Goal: Book appointment/travel/reservation: Book appointment/travel/reservation

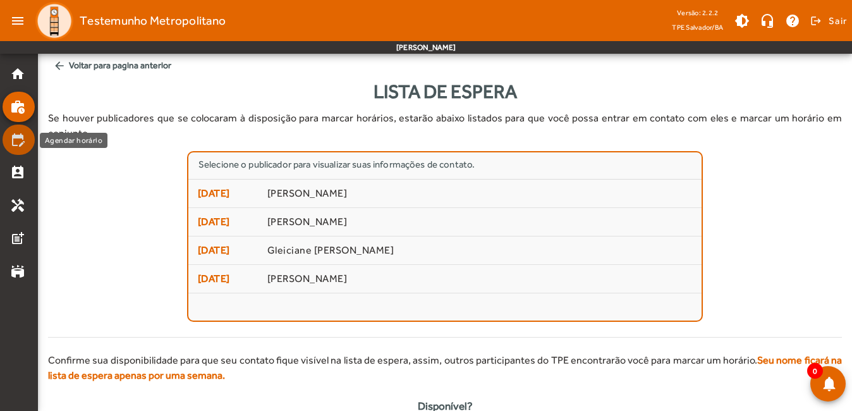
click at [13, 144] on mat-icon "edit_calendar" at bounding box center [17, 139] width 15 height 15
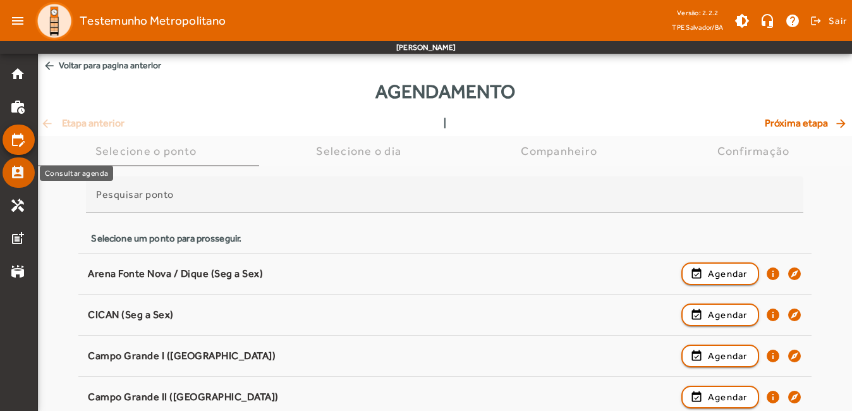
click at [14, 179] on mat-icon "perm_contact_calendar" at bounding box center [17, 172] width 15 height 15
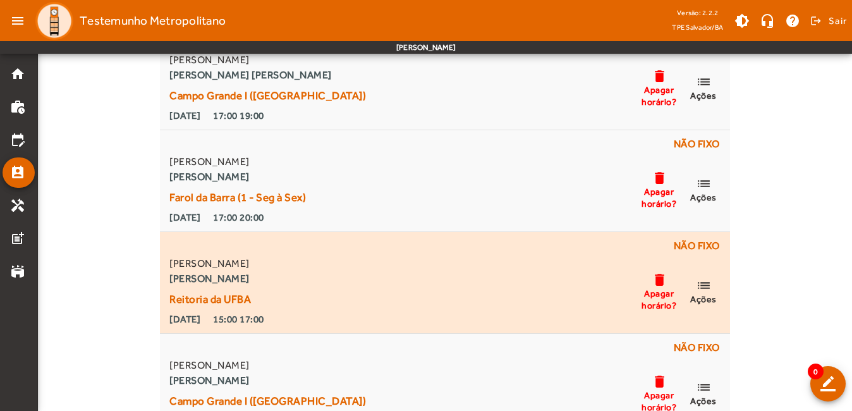
scroll to position [369, 0]
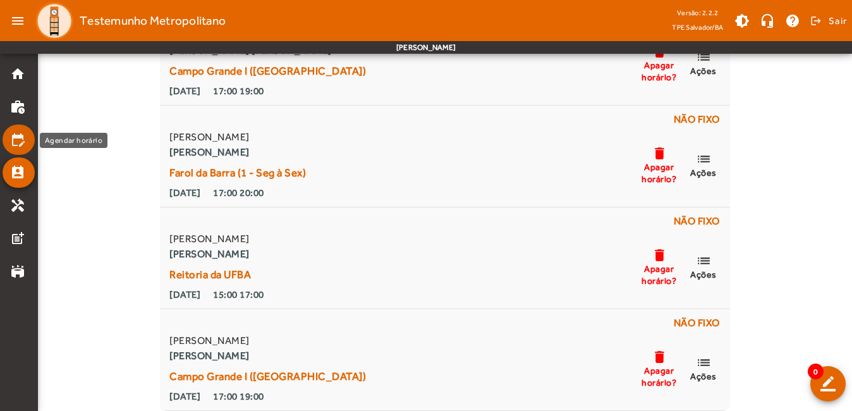
click at [16, 140] on mat-icon "edit_calendar" at bounding box center [17, 139] width 15 height 15
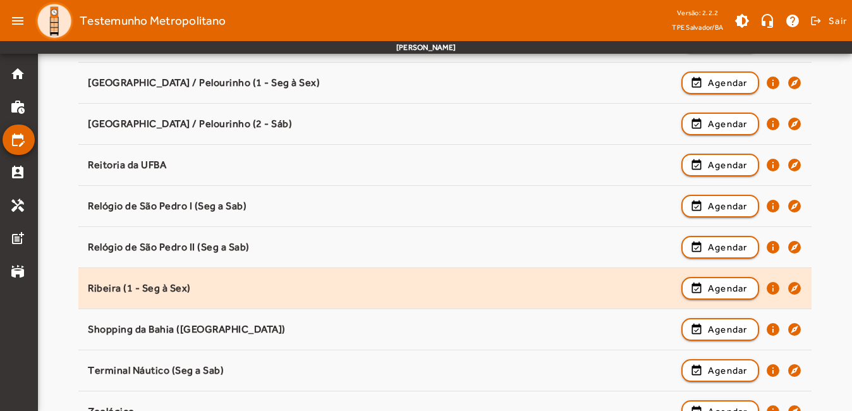
scroll to position [1198, 0]
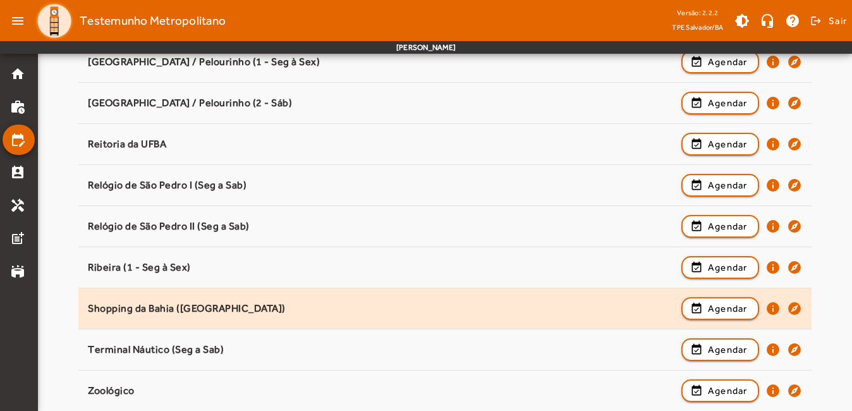
click at [224, 314] on div "Shopping da Bahia ([GEOGRAPHIC_DATA])" at bounding box center [381, 308] width 587 height 13
click at [700, 316] on span "button" at bounding box center [720, 308] width 75 height 30
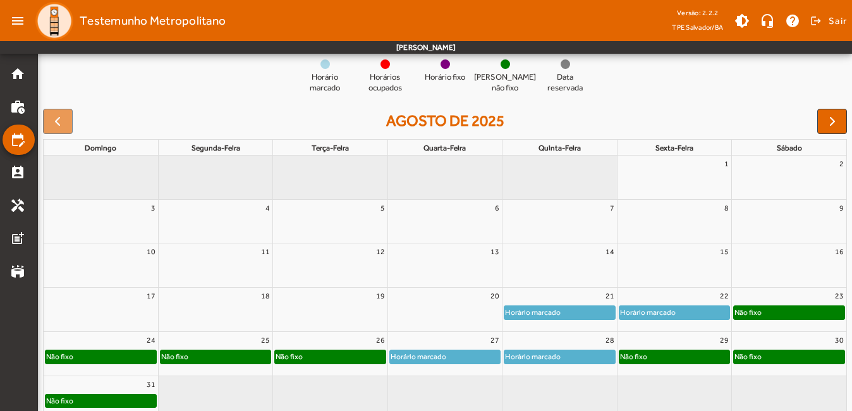
scroll to position [149, 0]
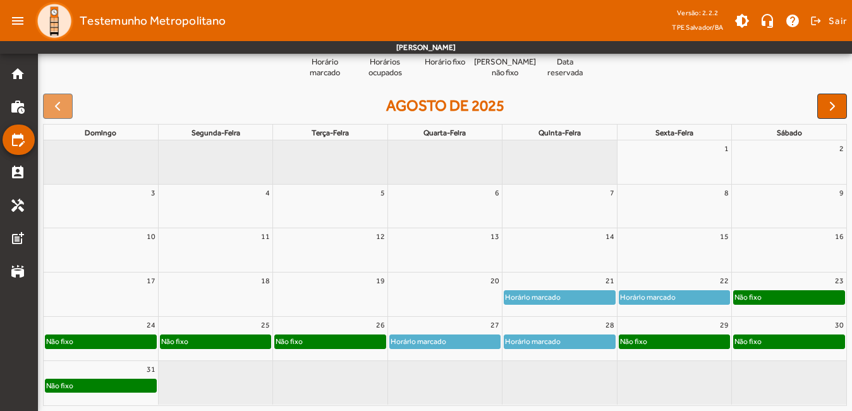
click at [666, 341] on div "Não fixo" at bounding box center [674, 341] width 110 height 13
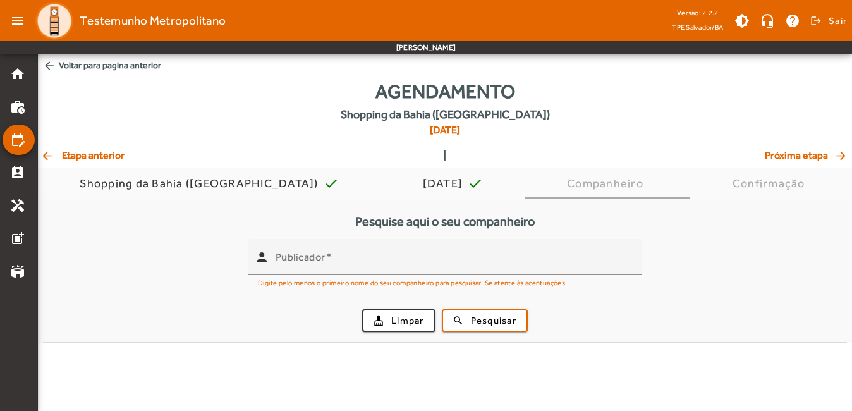
scroll to position [0, 0]
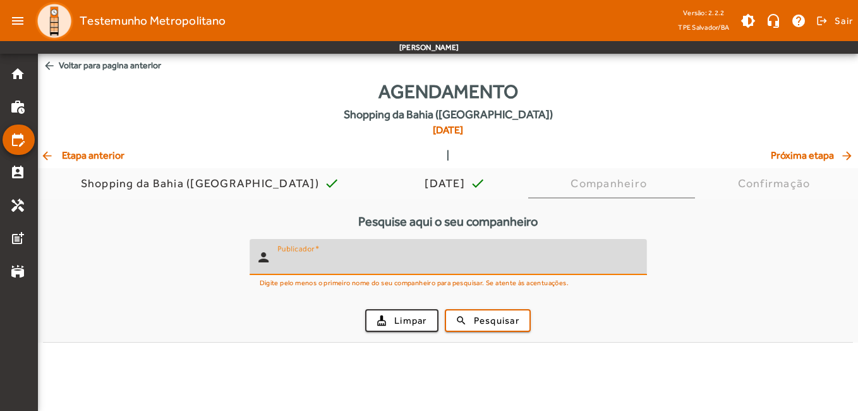
click at [359, 267] on input "Publicador" at bounding box center [457, 262] width 360 height 15
type input "**********"
click at [489, 325] on span "Pesquisar" at bounding box center [497, 321] width 46 height 15
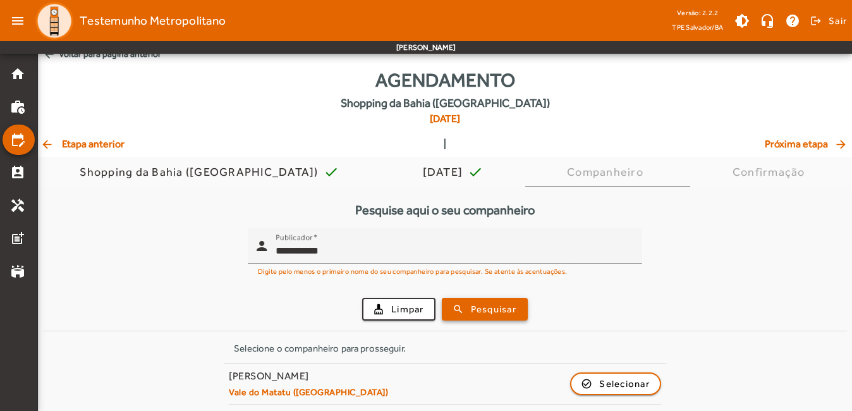
scroll to position [15, 0]
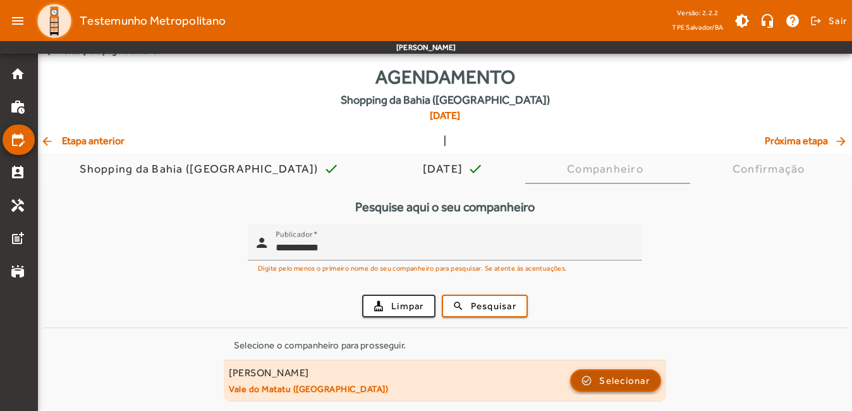
click at [609, 376] on span "Selecionar" at bounding box center [624, 380] width 51 height 15
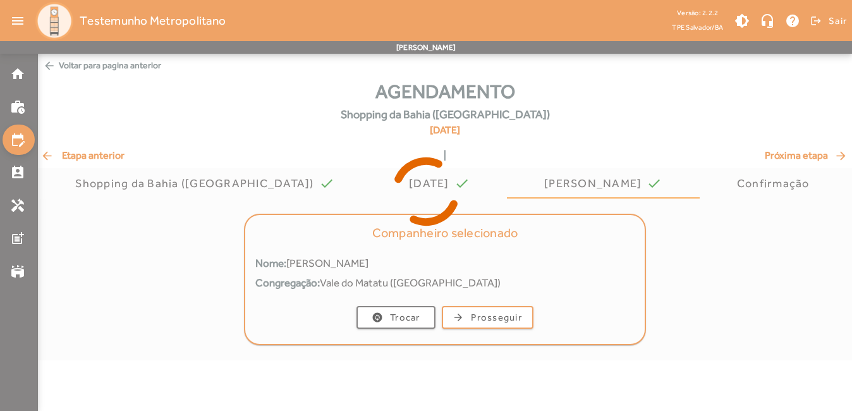
scroll to position [0, 0]
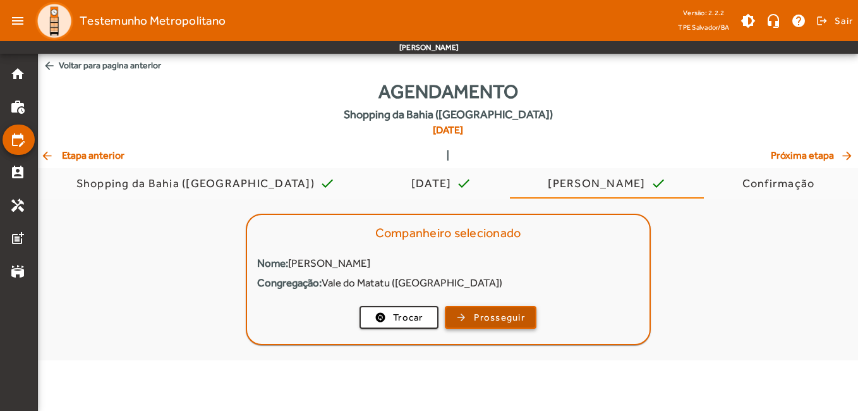
click at [501, 320] on span "Prosseguir" at bounding box center [499, 317] width 51 height 15
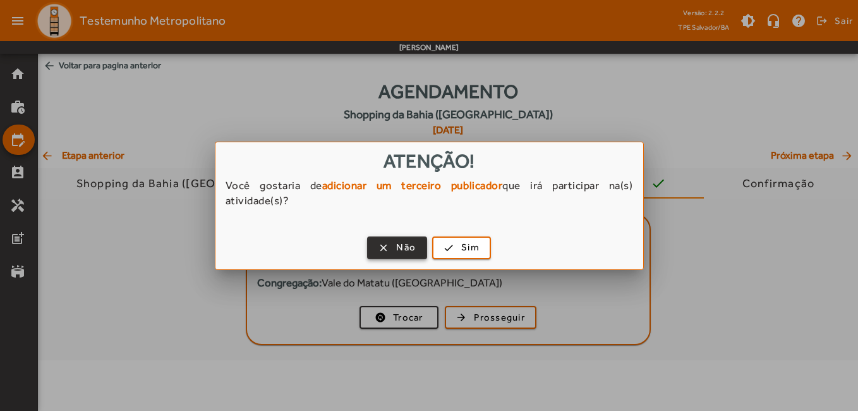
click at [390, 249] on span "button" at bounding box center [398, 248] width 58 height 30
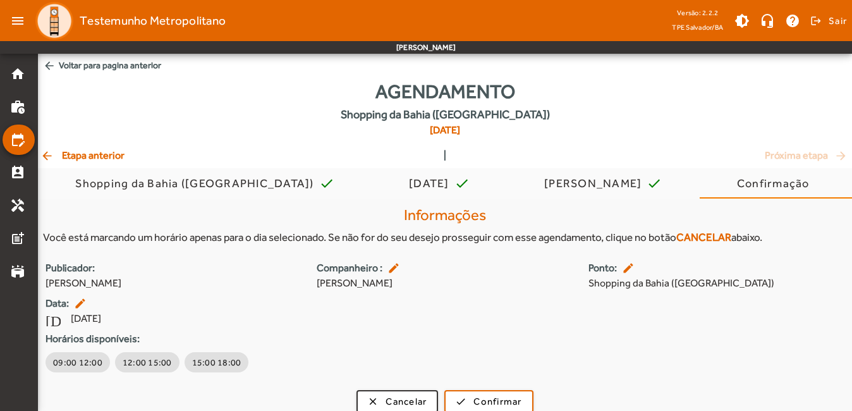
click at [88, 71] on span "arrow_back Voltar para pagina anterior" at bounding box center [445, 65] width 814 height 23
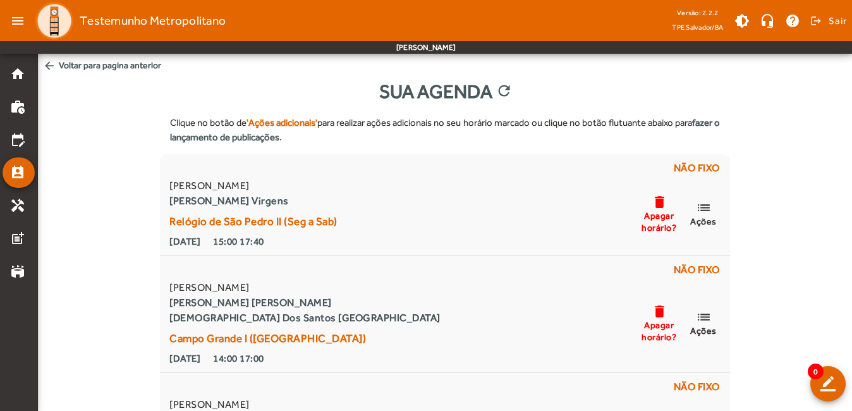
click at [89, 61] on span "arrow_back Voltar para pagina anterior" at bounding box center [445, 65] width 814 height 23
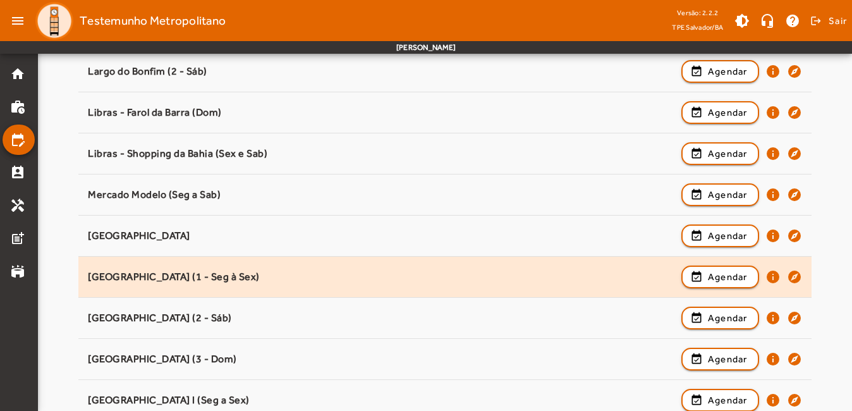
scroll to position [755, 0]
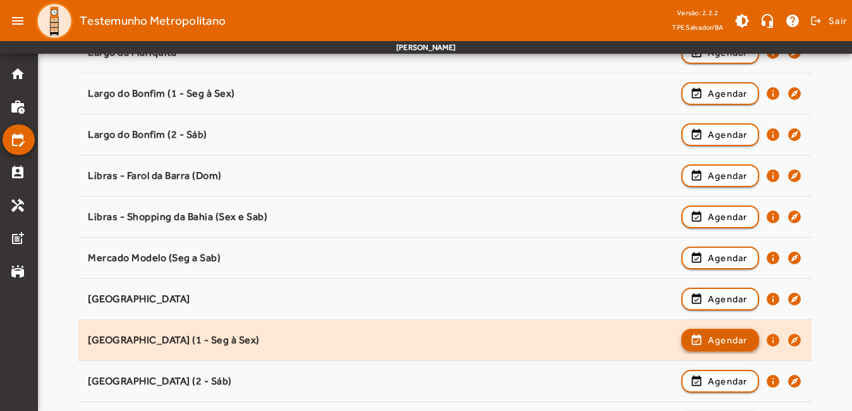
click at [710, 341] on span "Agendar" at bounding box center [728, 339] width 40 height 15
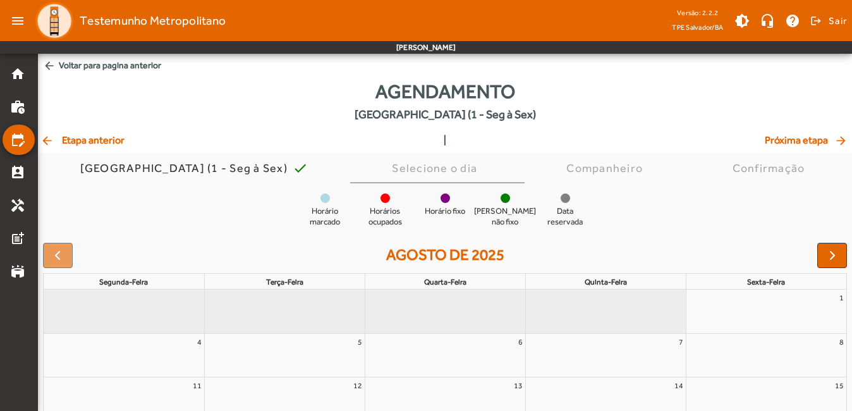
scroll to position [149, 0]
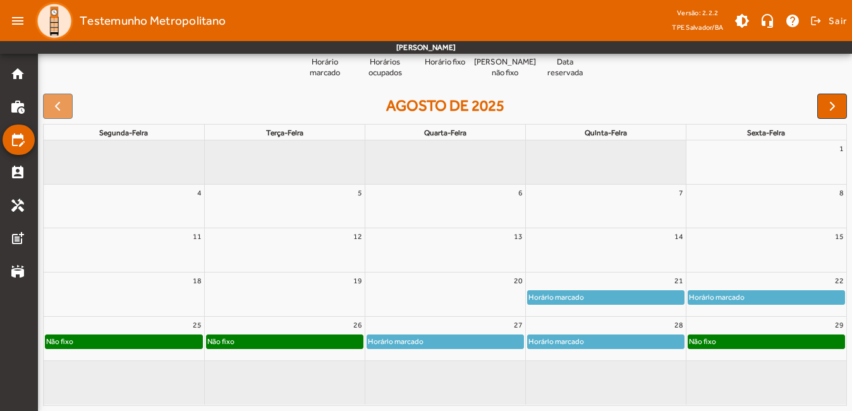
click at [793, 341] on div "Não fixo" at bounding box center [766, 341] width 157 height 13
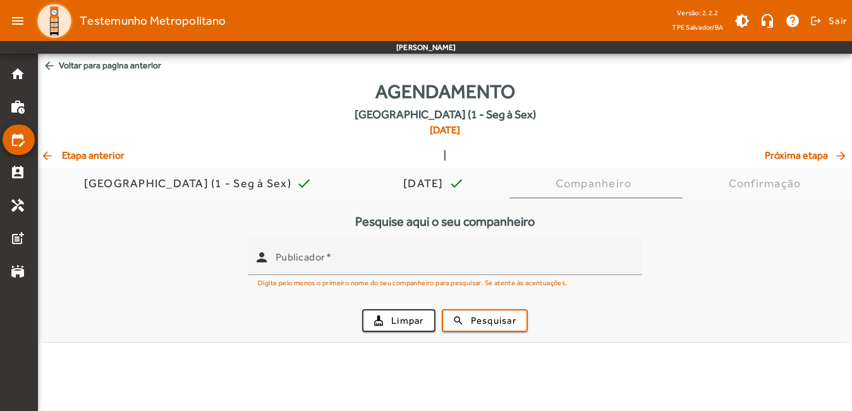
scroll to position [0, 0]
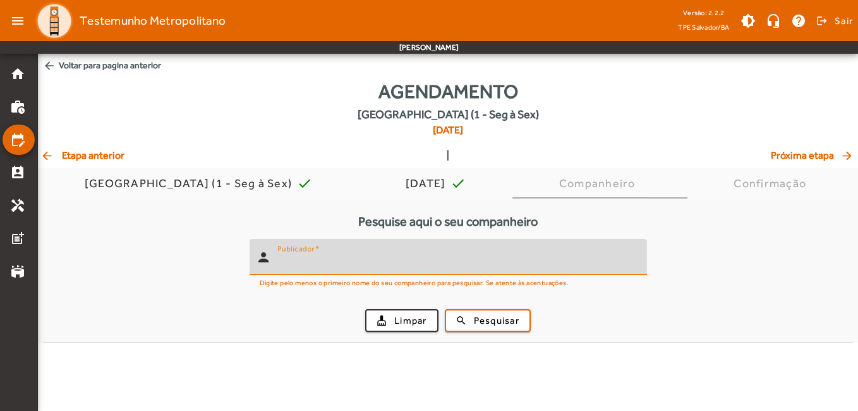
click at [480, 266] on input "Publicador" at bounding box center [457, 262] width 360 height 15
click at [489, 268] on input "Publicador" at bounding box center [457, 262] width 360 height 15
click at [492, 265] on input "Publicador" at bounding box center [457, 262] width 360 height 15
type input "**********"
click at [487, 309] on button "search Pesquisar" at bounding box center [488, 320] width 86 height 23
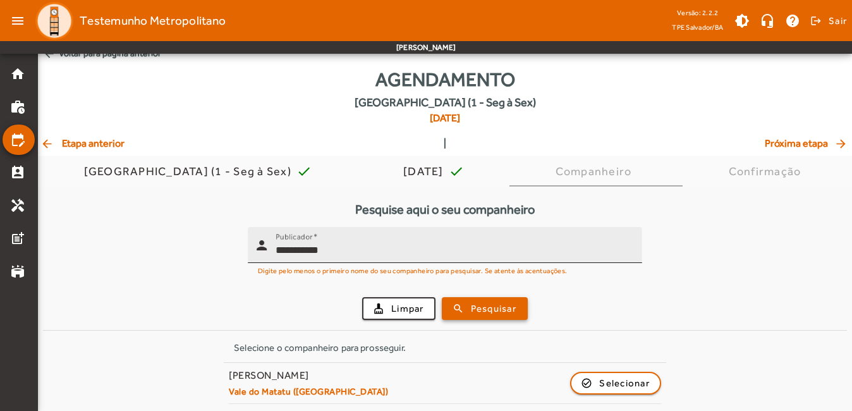
scroll to position [15, 0]
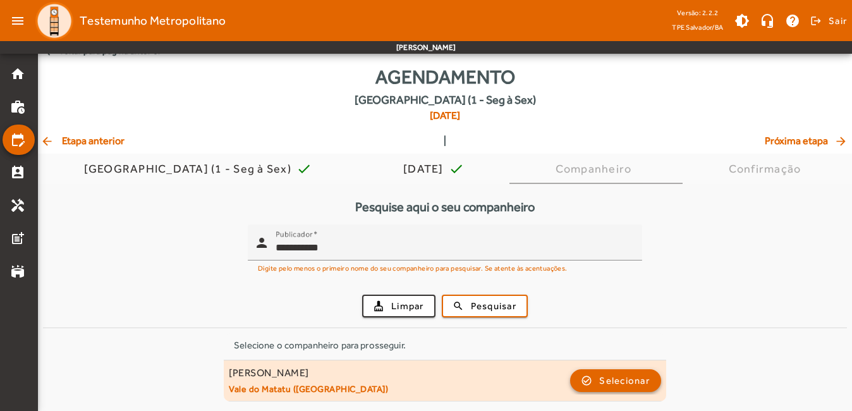
drag, startPoint x: 613, startPoint y: 380, endPoint x: 543, endPoint y: 385, distance: 70.3
click at [613, 379] on span "Selecionar" at bounding box center [624, 380] width 51 height 15
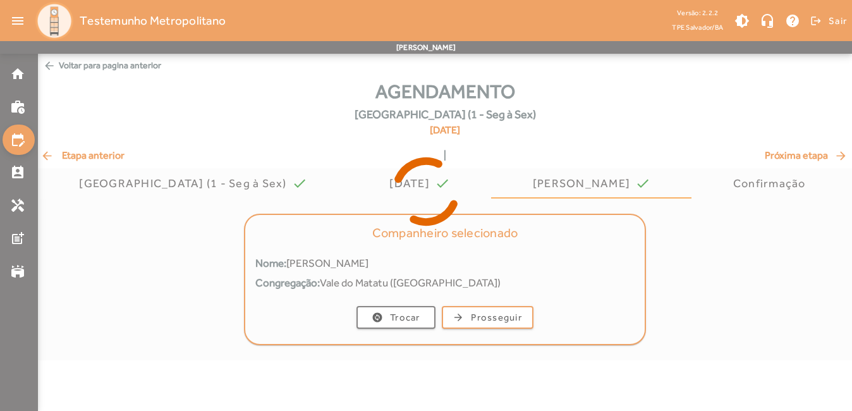
scroll to position [0, 0]
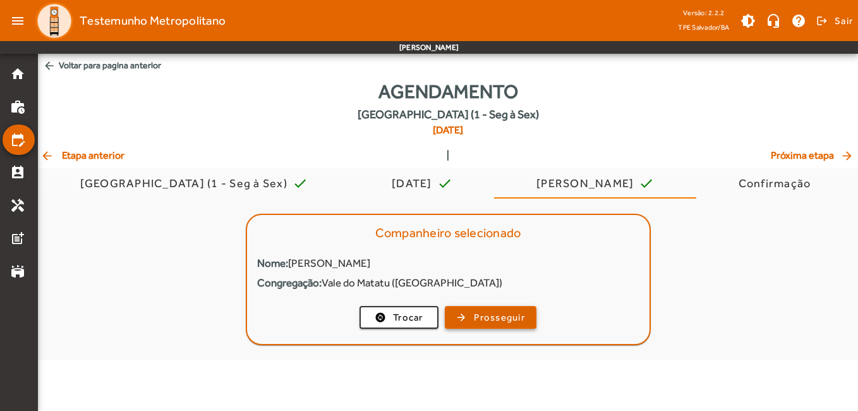
click at [487, 310] on span "Prosseguir" at bounding box center [499, 317] width 51 height 15
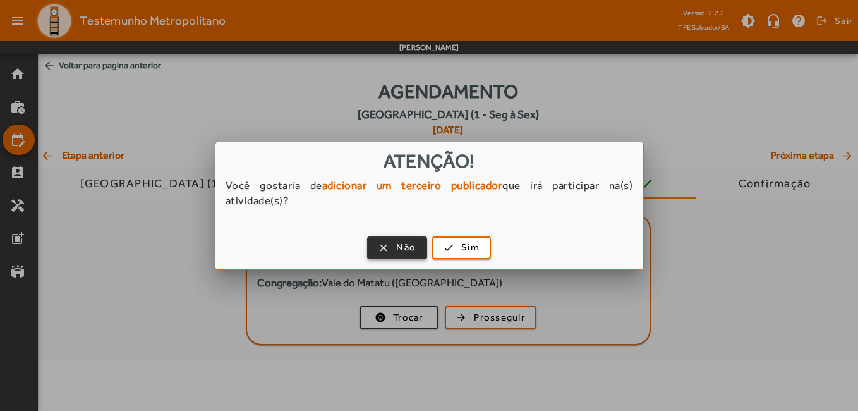
click at [397, 244] on span "Não" at bounding box center [406, 247] width 20 height 15
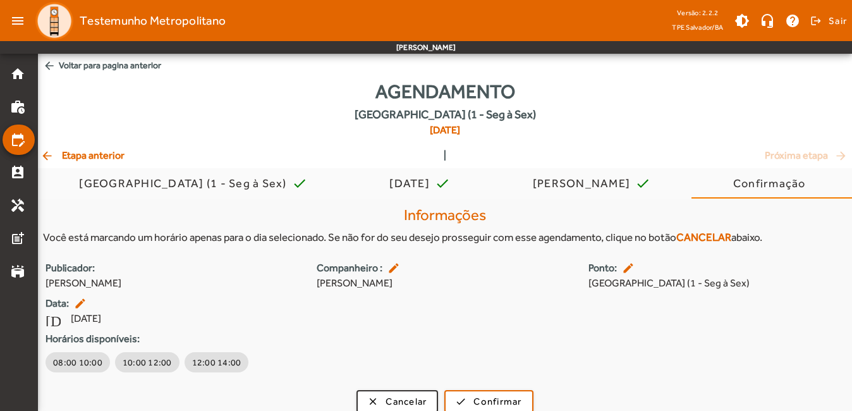
click at [70, 66] on span "arrow_back Voltar para pagina anterior" at bounding box center [445, 65] width 814 height 23
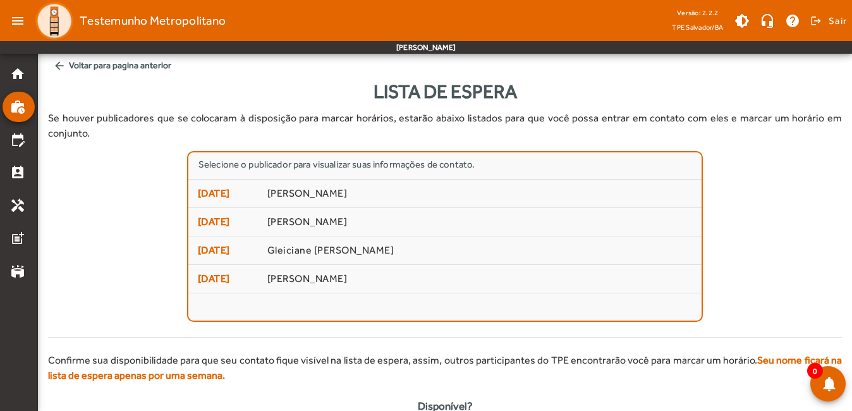
click at [74, 66] on span "arrow_back Voltar para pagina anterior" at bounding box center [445, 65] width 794 height 23
click at [16, 180] on mat-list-item "perm_contact_calendar" at bounding box center [19, 172] width 32 height 30
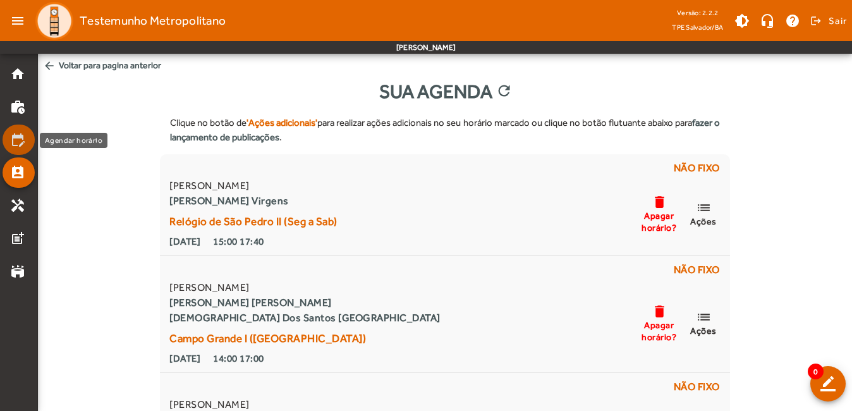
click at [19, 140] on mat-icon "edit_calendar" at bounding box center [17, 139] width 15 height 15
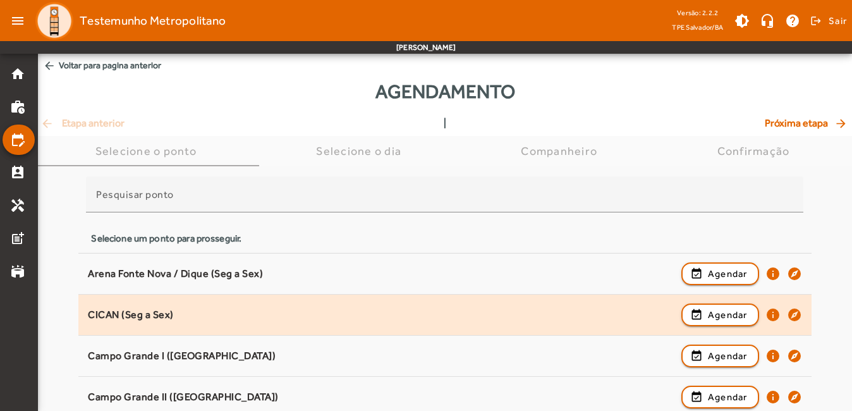
scroll to position [126, 0]
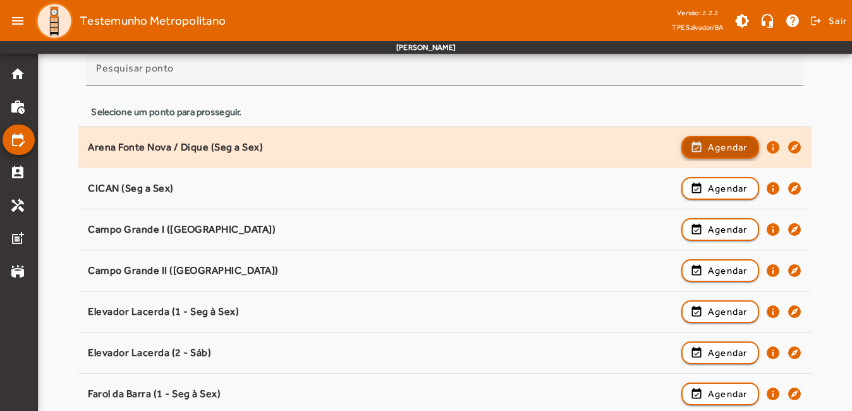
click at [736, 152] on span "Agendar" at bounding box center [728, 147] width 40 height 15
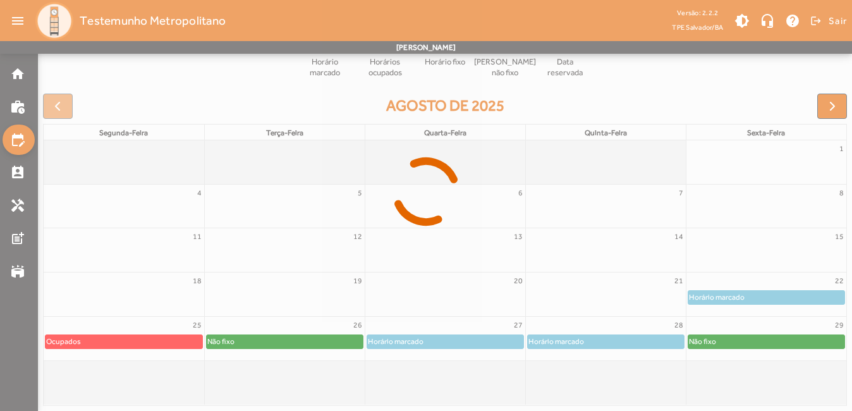
scroll to position [149, 0]
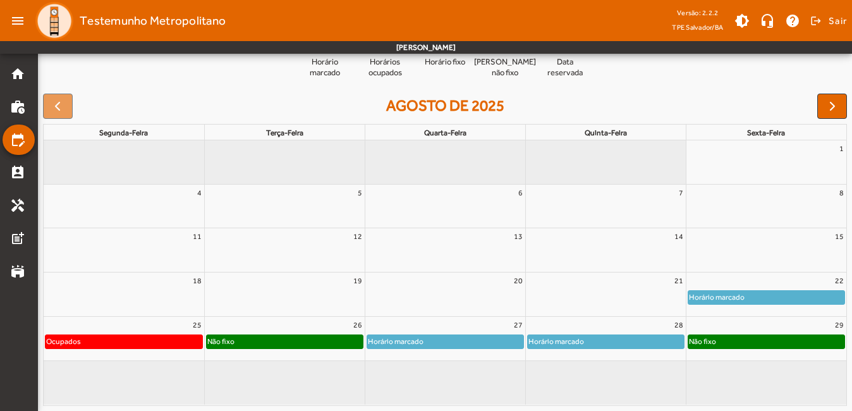
click at [733, 338] on div "Não fixo" at bounding box center [766, 341] width 157 height 13
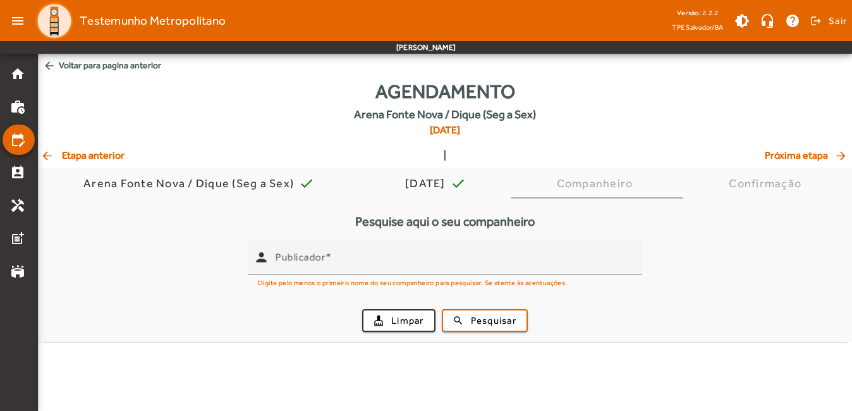
scroll to position [0, 0]
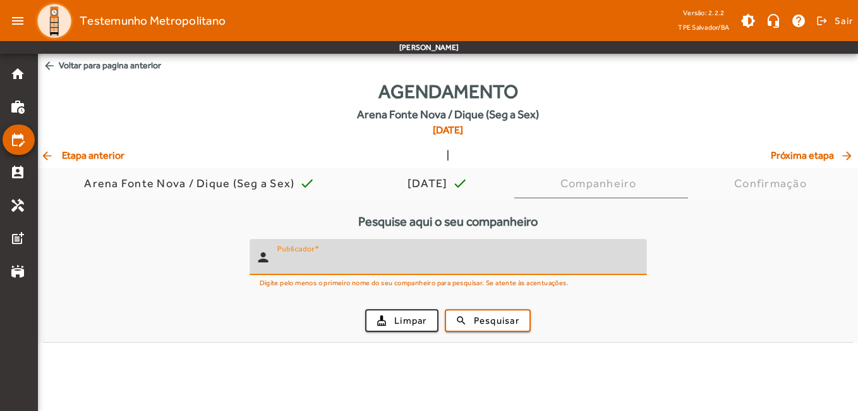
click at [470, 265] on input "Publicador" at bounding box center [457, 262] width 360 height 15
type input "**********"
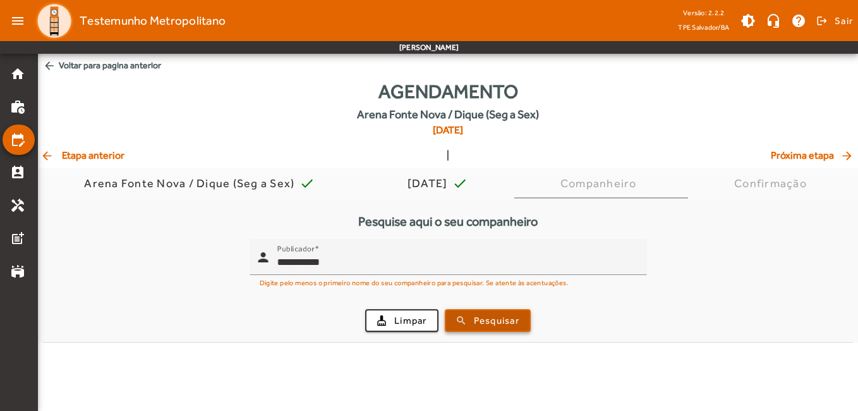
click at [510, 315] on span "Pesquisar" at bounding box center [497, 321] width 46 height 15
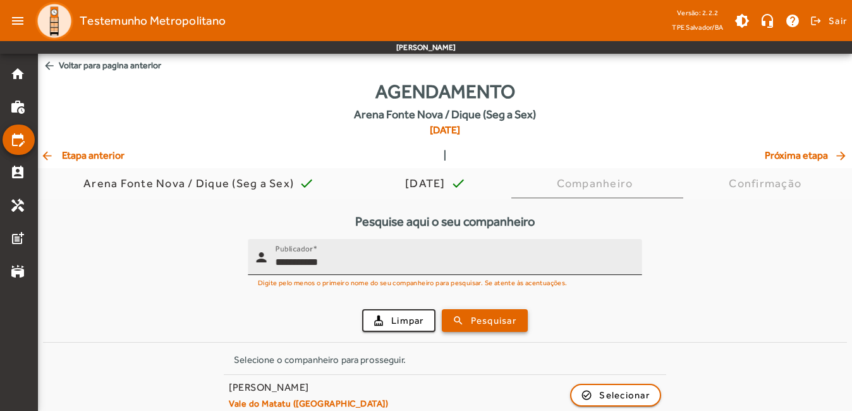
scroll to position [15, 0]
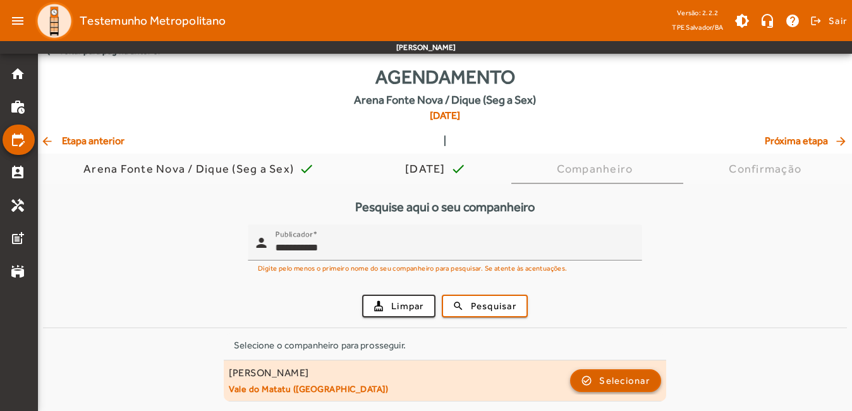
click at [617, 370] on span "button" at bounding box center [615, 380] width 88 height 30
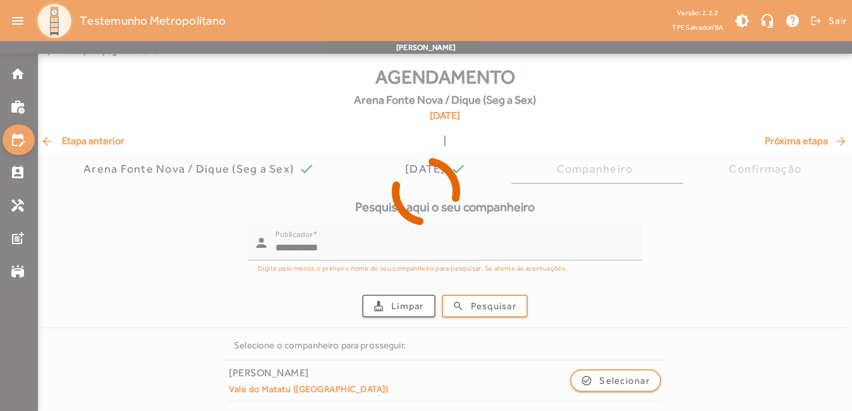
scroll to position [0, 0]
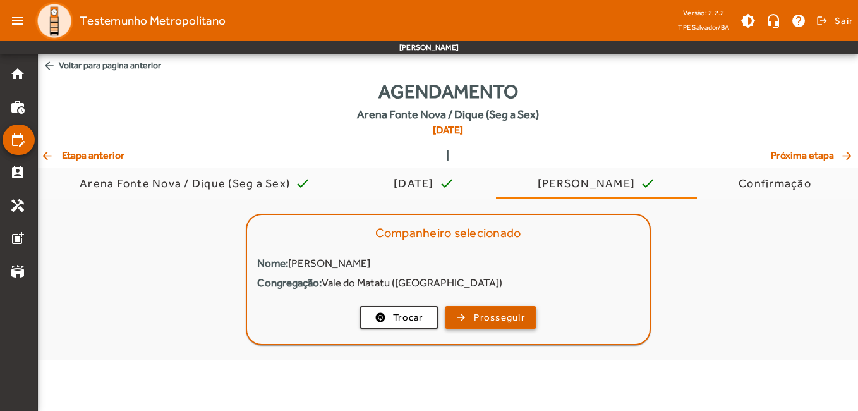
click at [508, 316] on span "Prosseguir" at bounding box center [499, 317] width 51 height 15
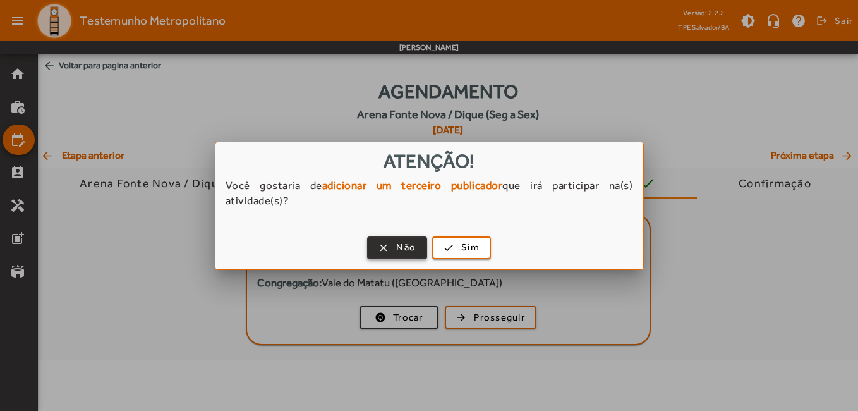
click at [379, 248] on span "button" at bounding box center [398, 248] width 58 height 30
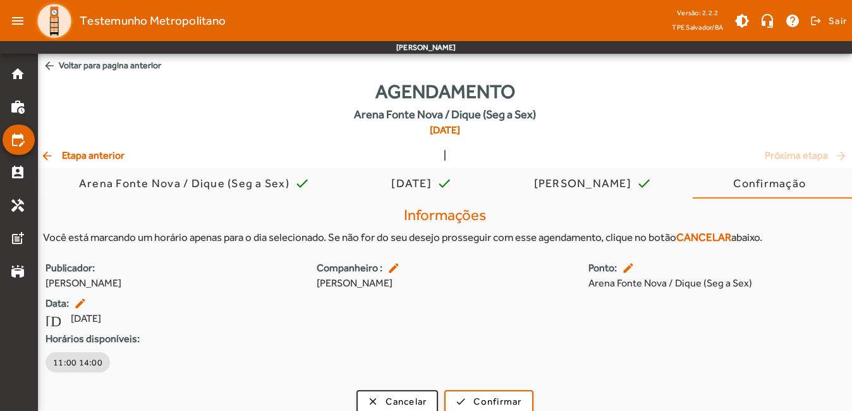
click at [93, 63] on span "arrow_back Voltar para pagina anterior" at bounding box center [445, 65] width 814 height 23
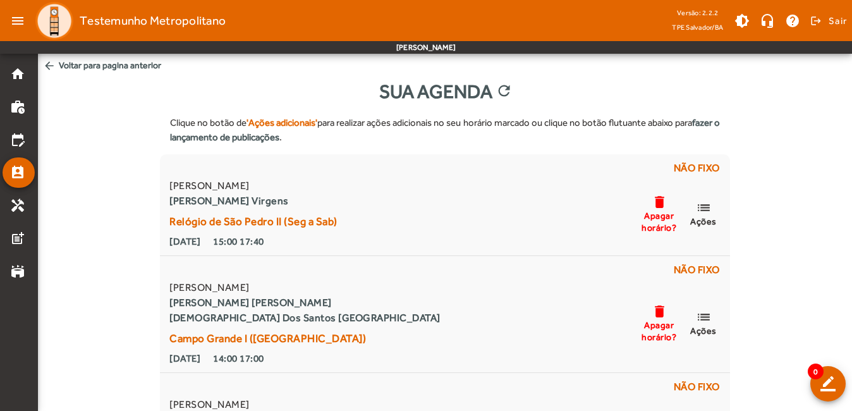
click at [93, 63] on span "arrow_back Voltar para pagina anterior" at bounding box center [445, 65] width 814 height 23
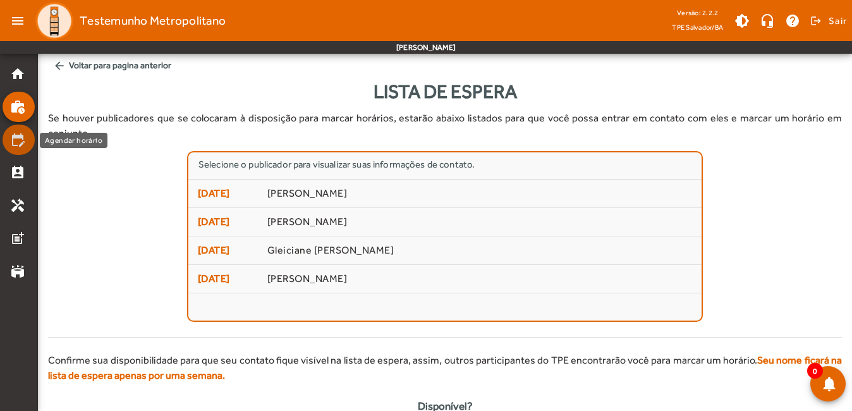
click at [20, 139] on mat-icon "edit_calendar" at bounding box center [17, 139] width 15 height 15
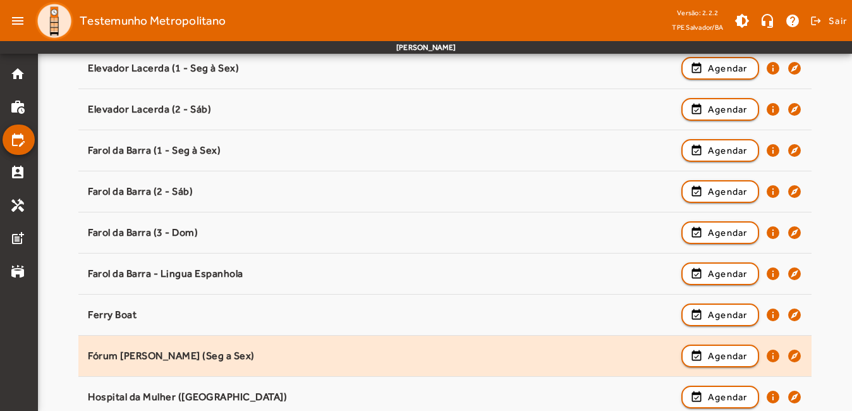
scroll to position [442, 0]
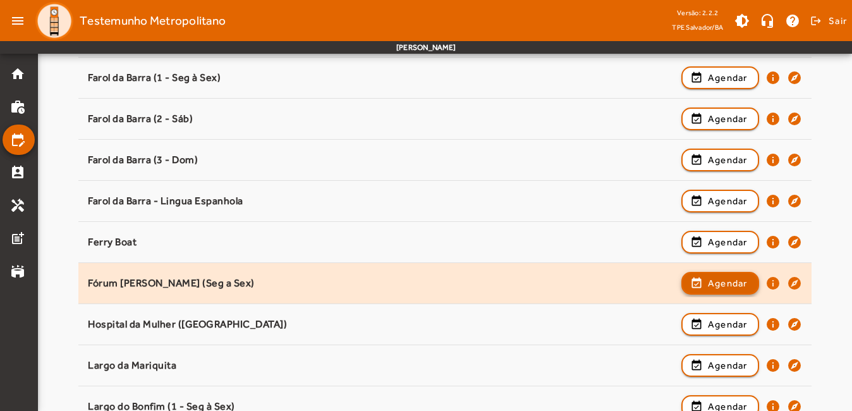
click at [734, 278] on span "Agendar" at bounding box center [728, 283] width 40 height 15
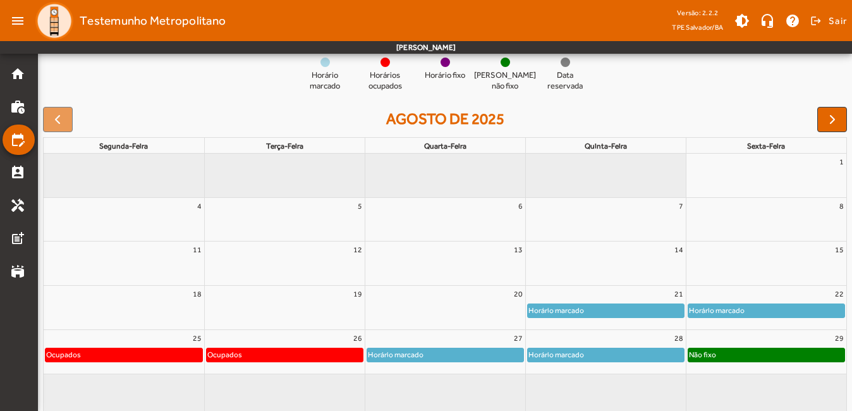
scroll to position [149, 0]
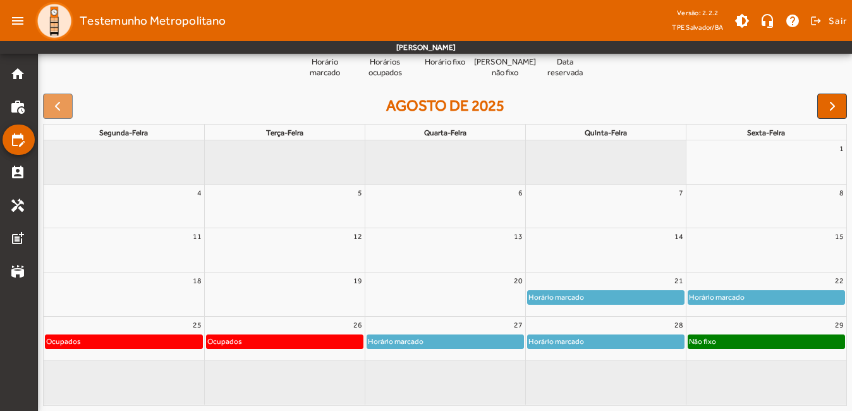
click at [823, 346] on div "Não fixo" at bounding box center [766, 341] width 157 height 13
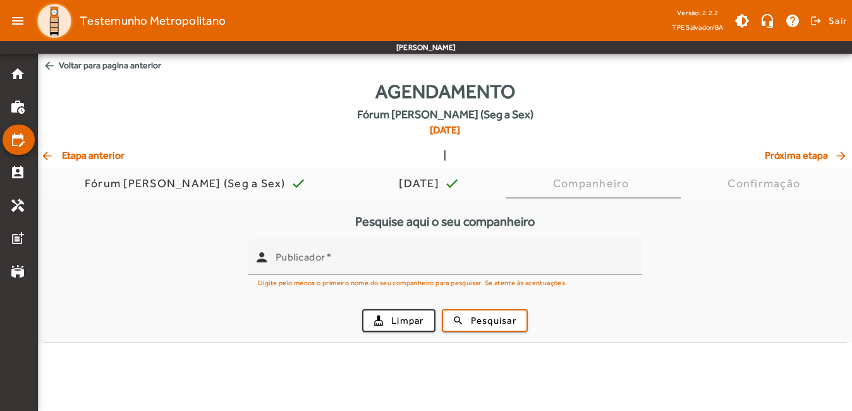
scroll to position [0, 0]
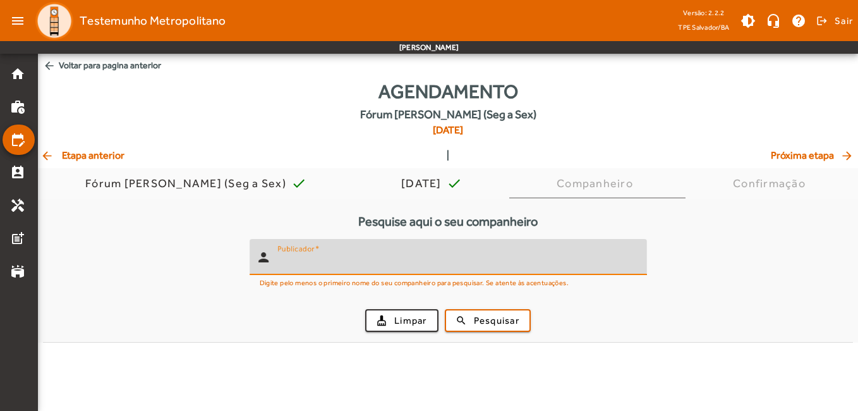
click at [391, 261] on input "Publicador" at bounding box center [457, 262] width 360 height 15
type input "**********"
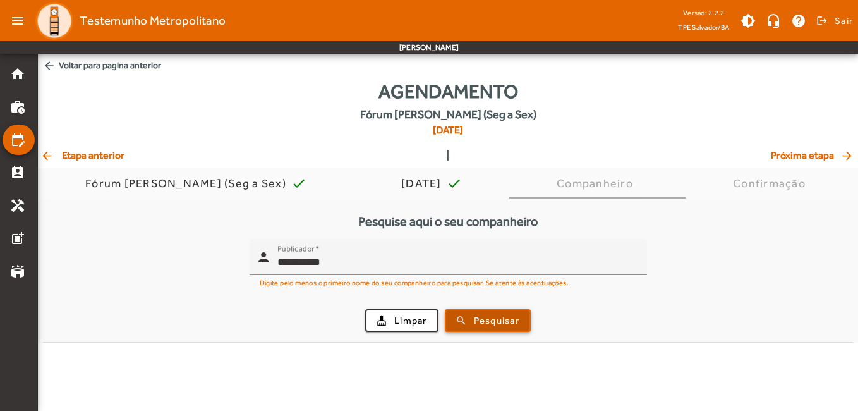
click at [516, 320] on span "Pesquisar" at bounding box center [497, 321] width 46 height 15
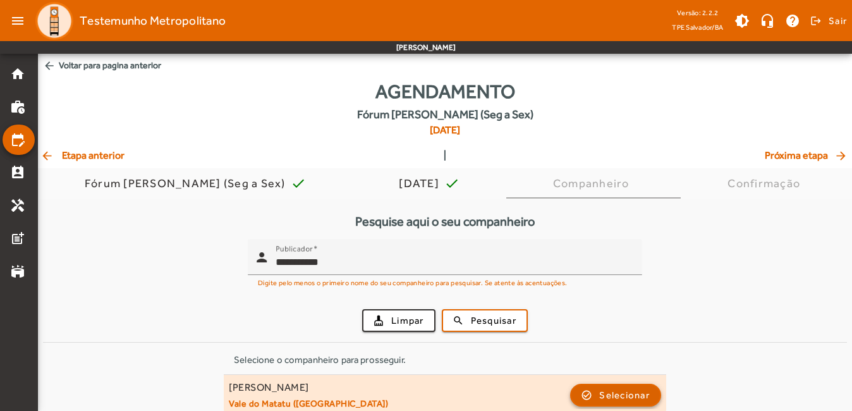
click at [602, 397] on span "Selecionar" at bounding box center [624, 394] width 51 height 15
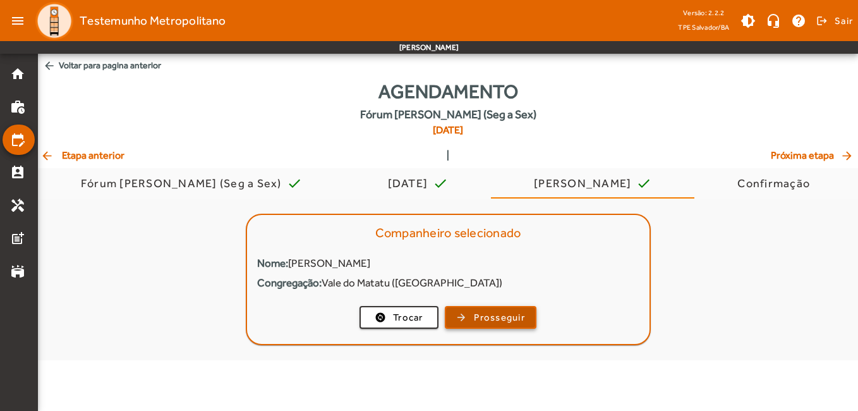
click at [506, 320] on span "Prosseguir" at bounding box center [499, 317] width 51 height 15
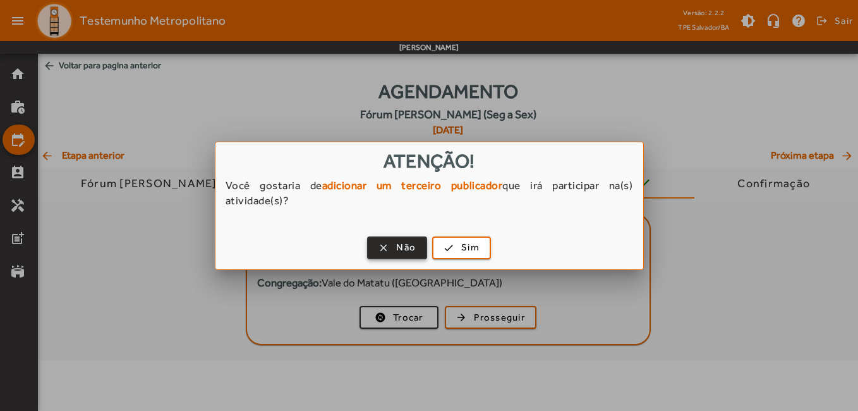
click at [374, 250] on span "button" at bounding box center [398, 248] width 58 height 30
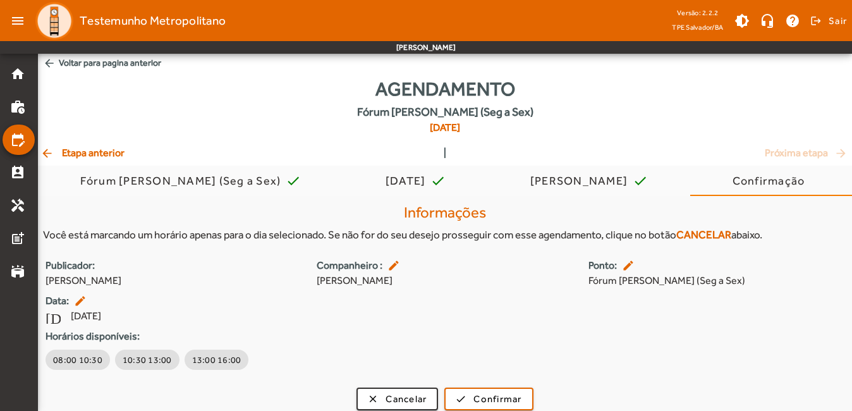
scroll to position [12, 0]
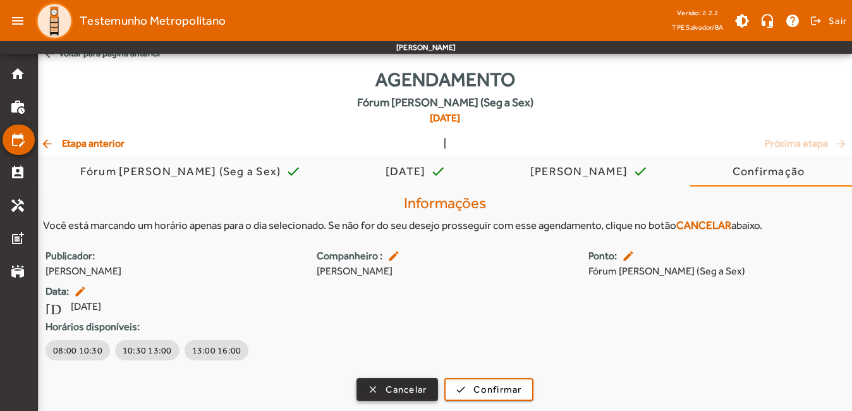
click at [408, 393] on span "Cancelar" at bounding box center [406, 389] width 41 height 15
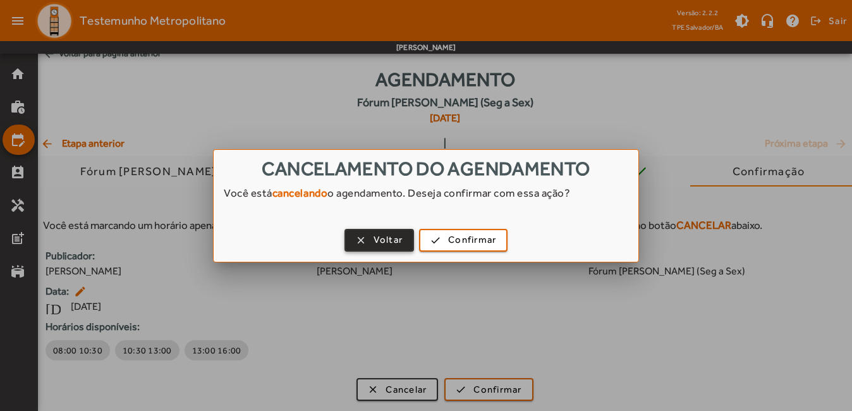
click at [363, 246] on span "button" at bounding box center [380, 240] width 68 height 30
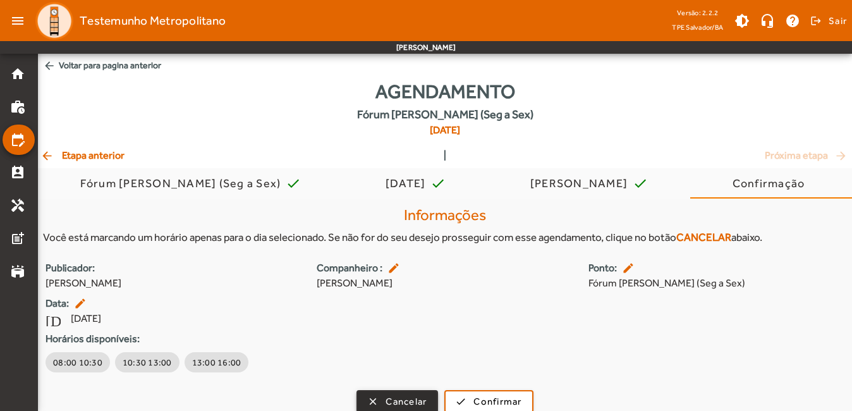
scroll to position [12, 0]
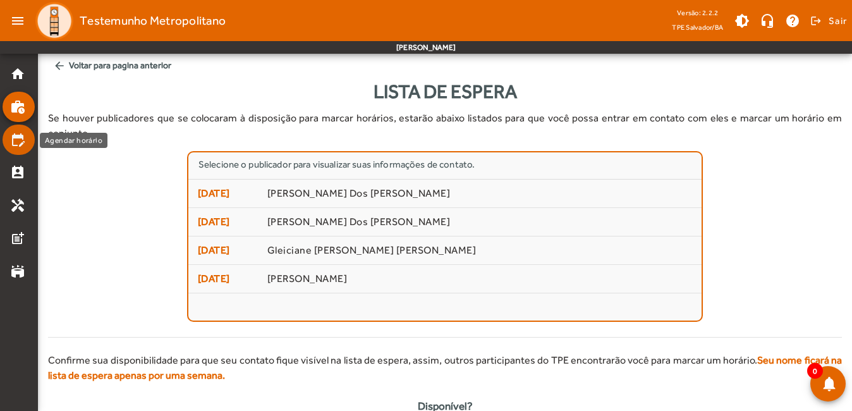
click at [16, 140] on mat-icon "edit_calendar" at bounding box center [17, 139] width 15 height 15
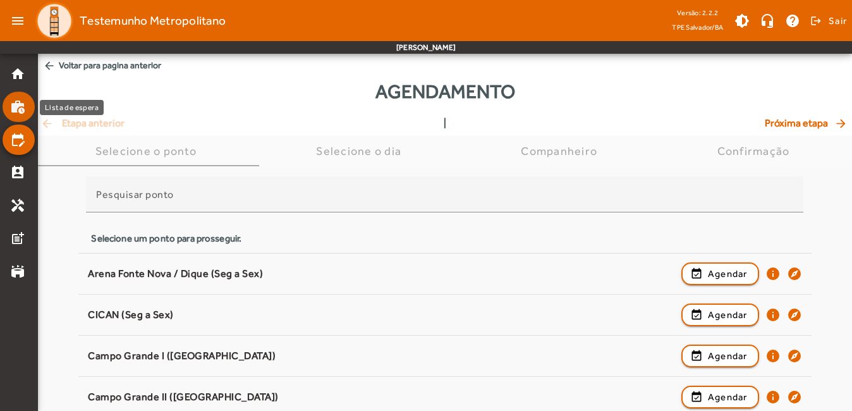
click at [16, 114] on mat-list-item "work_history" at bounding box center [19, 107] width 32 height 30
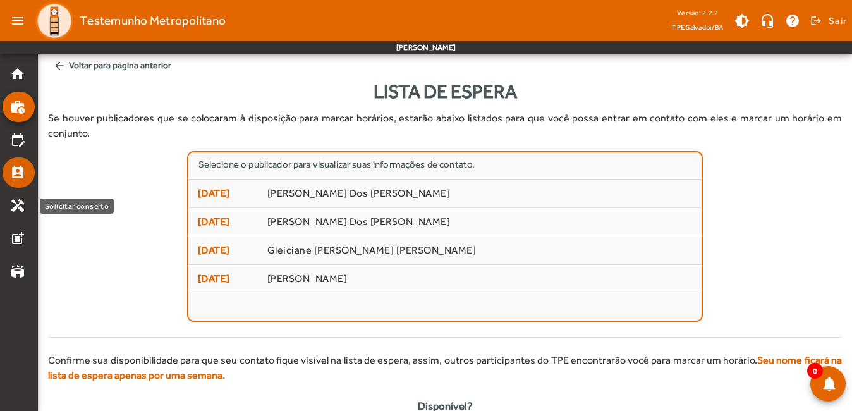
click at [18, 178] on mat-icon "perm_contact_calendar" at bounding box center [17, 172] width 15 height 15
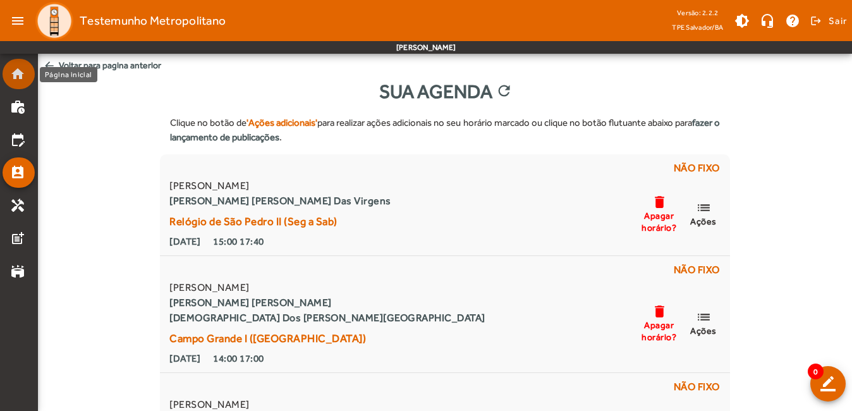
click at [18, 73] on mat-icon "home" at bounding box center [17, 73] width 15 height 15
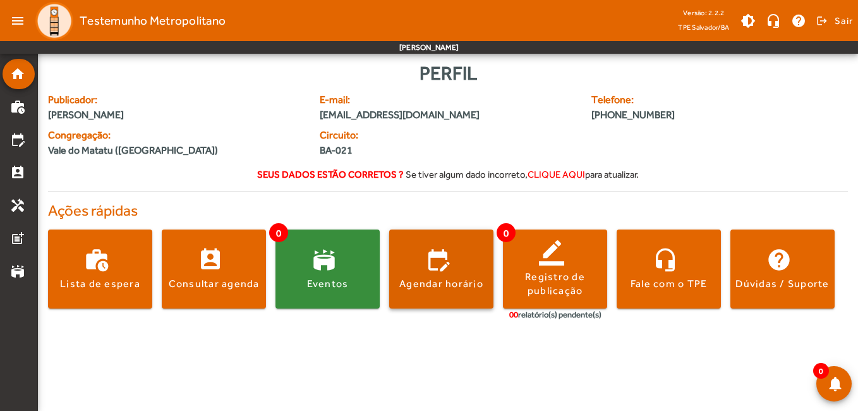
click at [448, 279] on div "Agendar horário" at bounding box center [441, 284] width 84 height 14
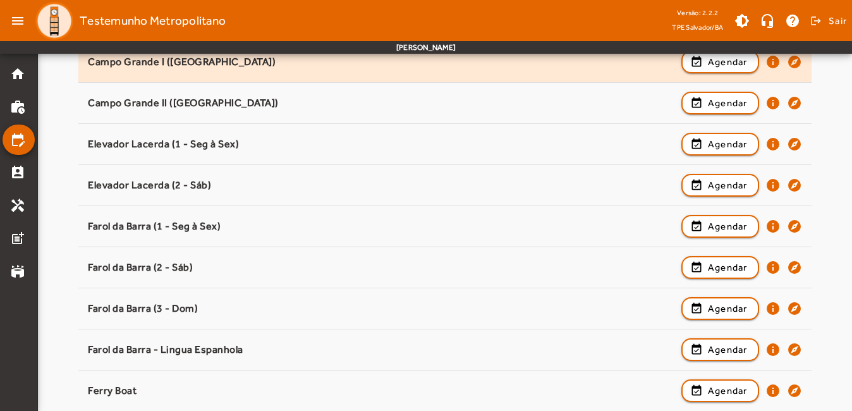
scroll to position [316, 0]
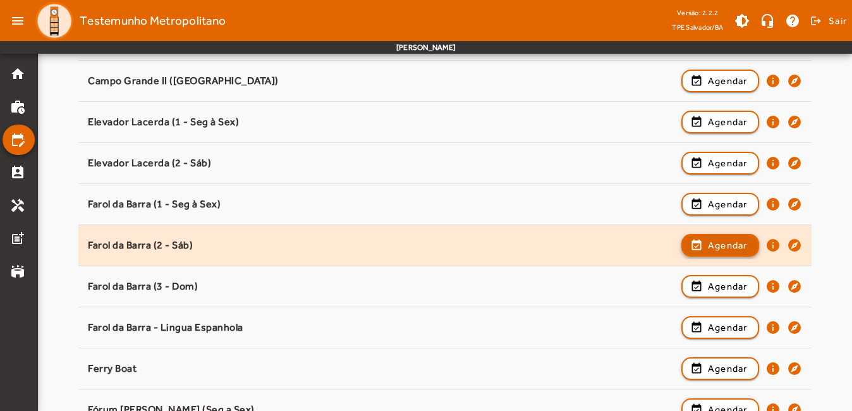
click at [714, 243] on span "Agendar" at bounding box center [728, 245] width 40 height 15
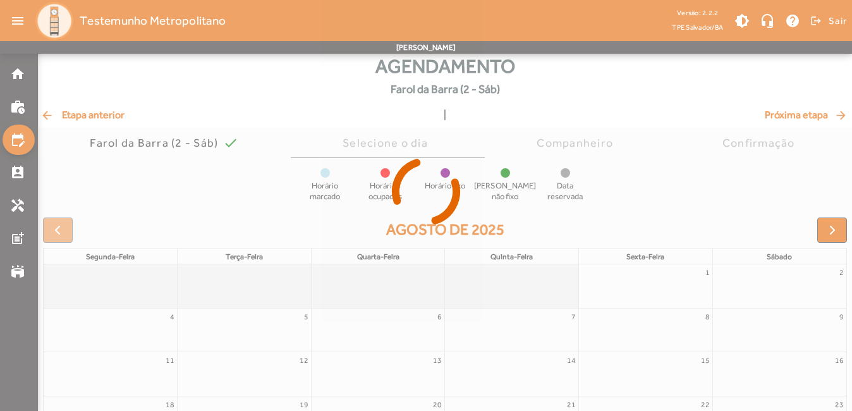
scroll to position [149, 0]
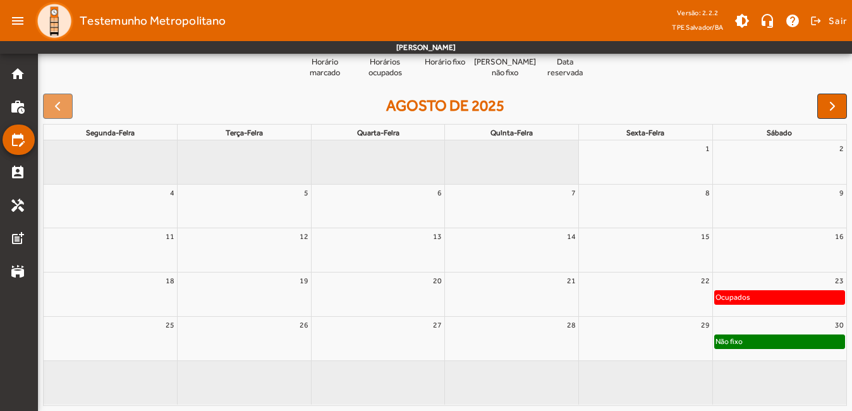
click at [783, 348] on div "Não fixo" at bounding box center [780, 341] width 130 height 13
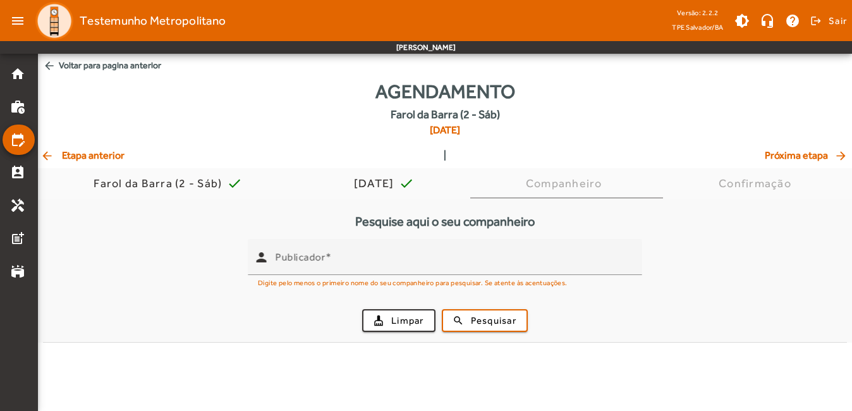
scroll to position [0, 0]
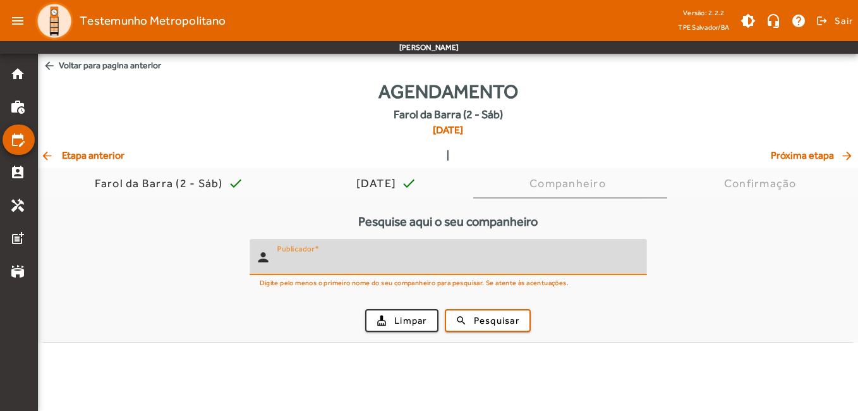
click at [478, 265] on input "Publicador" at bounding box center [457, 262] width 360 height 15
type input "******"
click at [482, 317] on span "Pesquisar" at bounding box center [497, 321] width 46 height 15
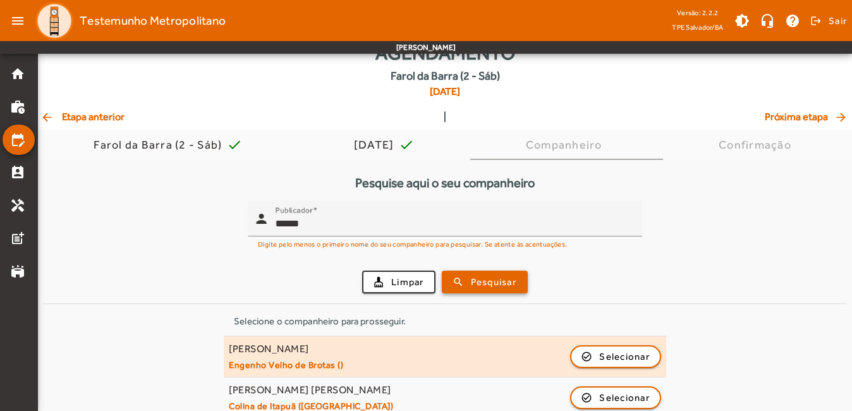
scroll to position [56, 0]
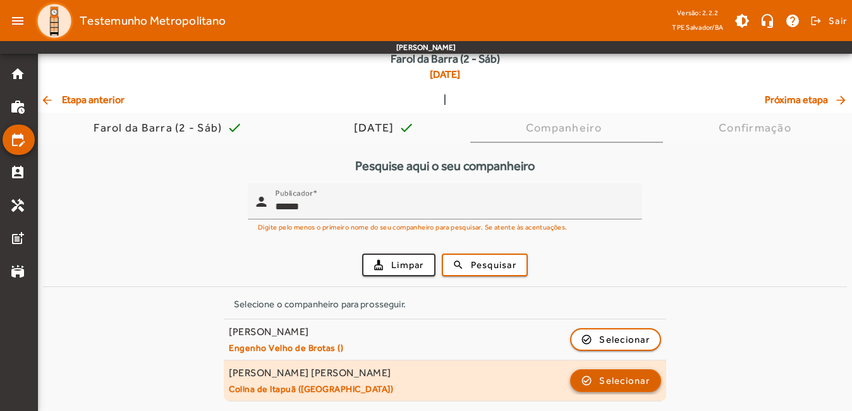
click at [631, 383] on span "Selecionar" at bounding box center [624, 380] width 51 height 15
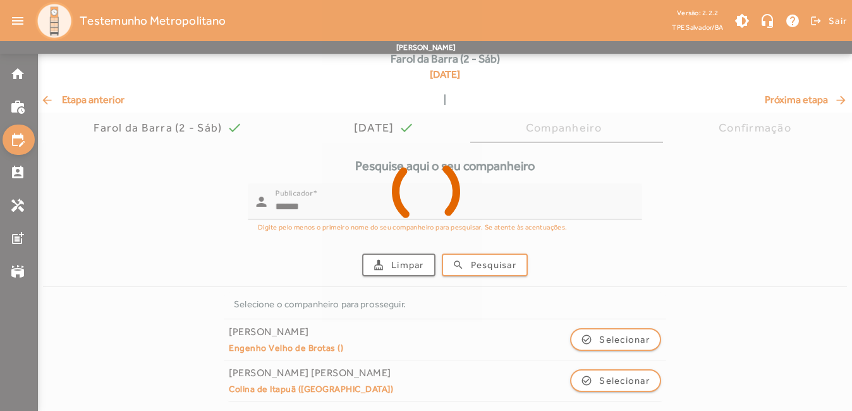
scroll to position [0, 0]
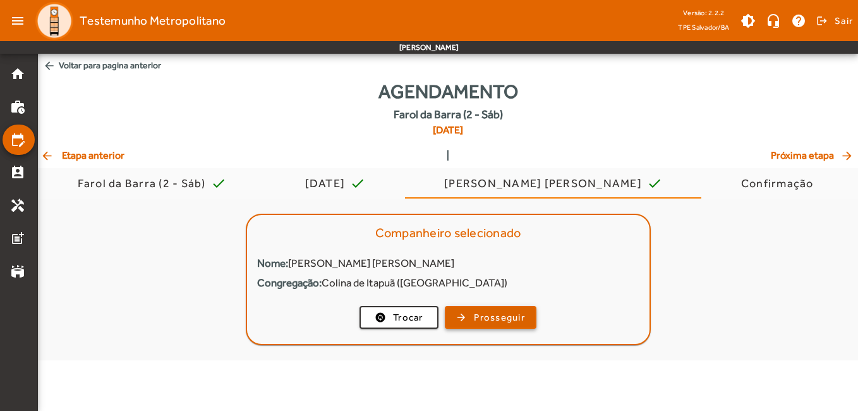
click at [510, 322] on span "Prosseguir" at bounding box center [499, 317] width 51 height 15
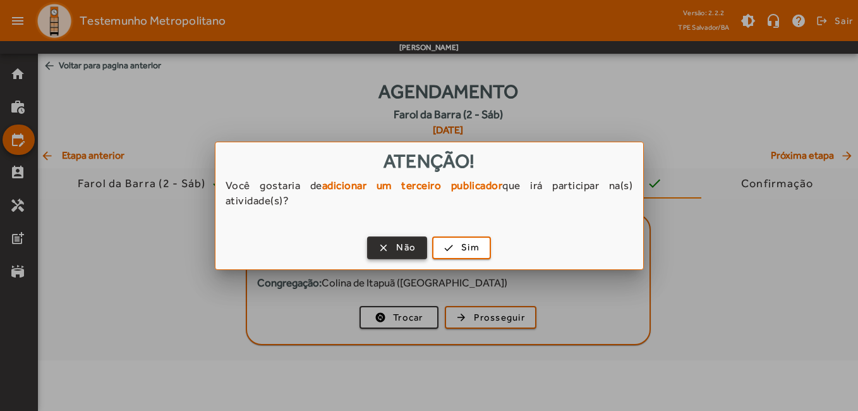
click at [411, 248] on span "Não" at bounding box center [406, 247] width 20 height 15
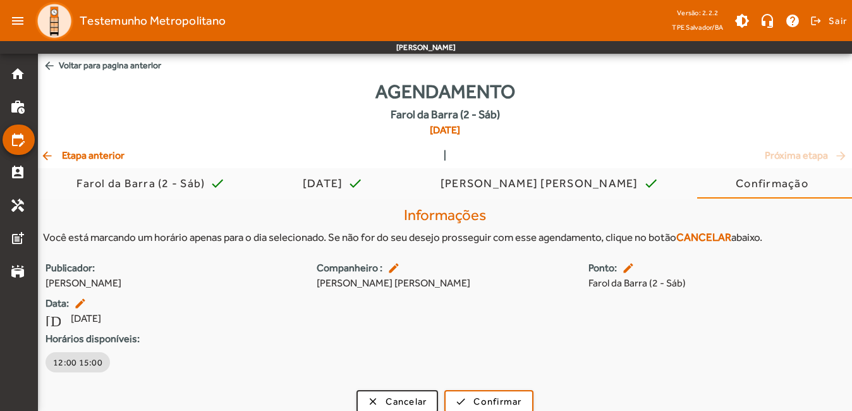
click at [85, 73] on span "arrow_back Voltar para pagina anterior" at bounding box center [445, 65] width 814 height 23
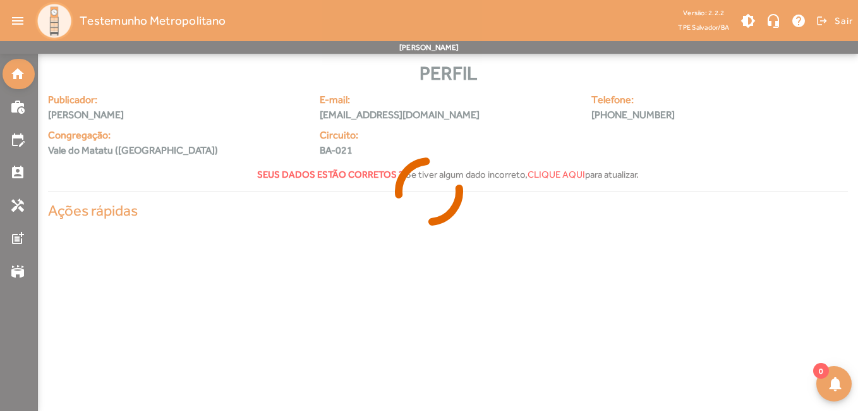
drag, startPoint x: 92, startPoint y: 64, endPoint x: 107, endPoint y: 76, distance: 20.2
click at [92, 64] on app-agenda-tpe "menu Testemunho Metropolitano Versão: 2.2.2 TPE Salvador/BA brightness_medium h…" at bounding box center [429, 120] width 858 height 240
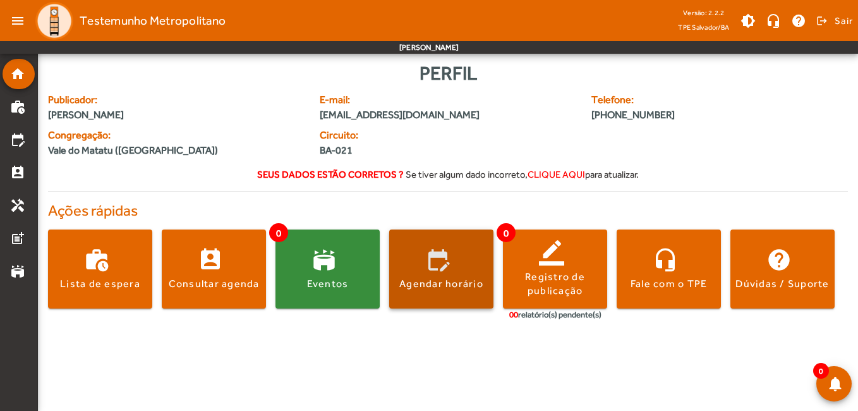
click at [473, 298] on span at bounding box center [441, 268] width 104 height 79
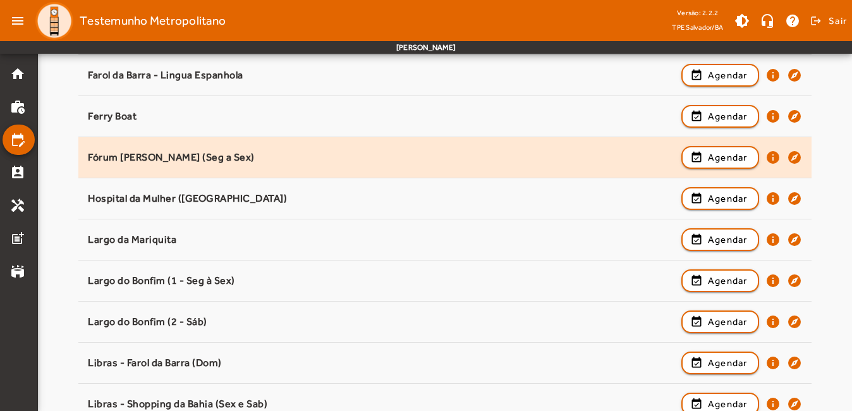
scroll to position [569, 0]
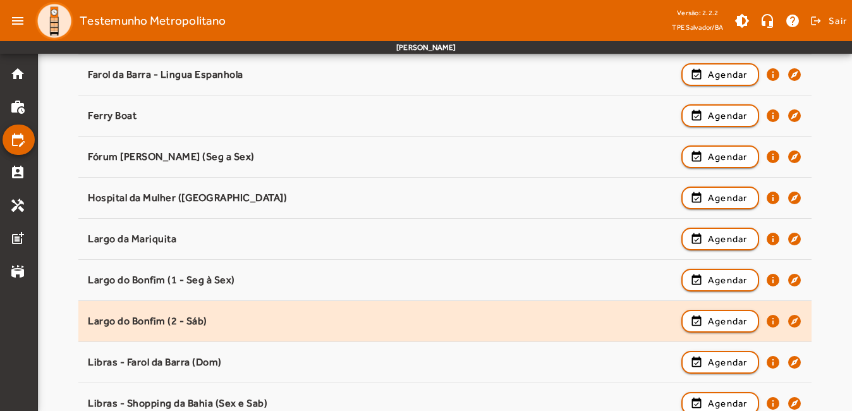
click at [212, 326] on div "Largo do Bonfim (2 - Sáb)" at bounding box center [381, 321] width 587 height 13
click at [734, 316] on span "Agendar" at bounding box center [728, 321] width 40 height 15
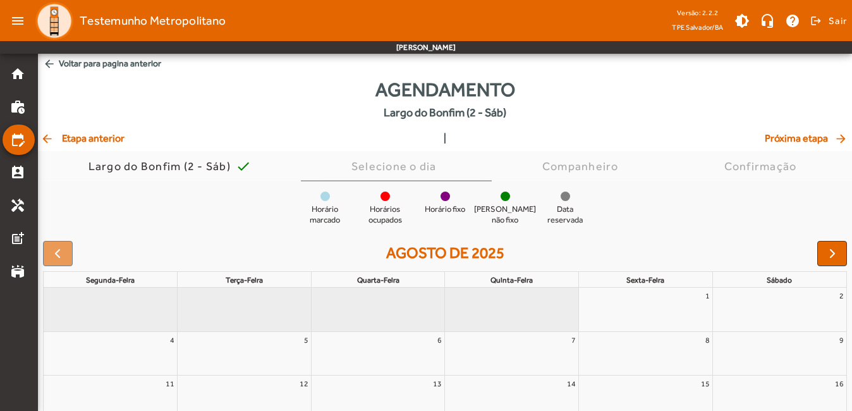
scroll to position [0, 0]
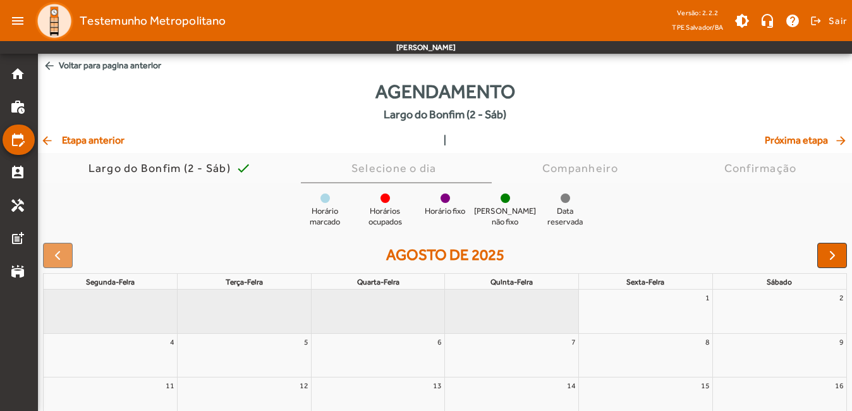
click at [103, 140] on span "arrow_back Etapa anterior" at bounding box center [82, 140] width 84 height 15
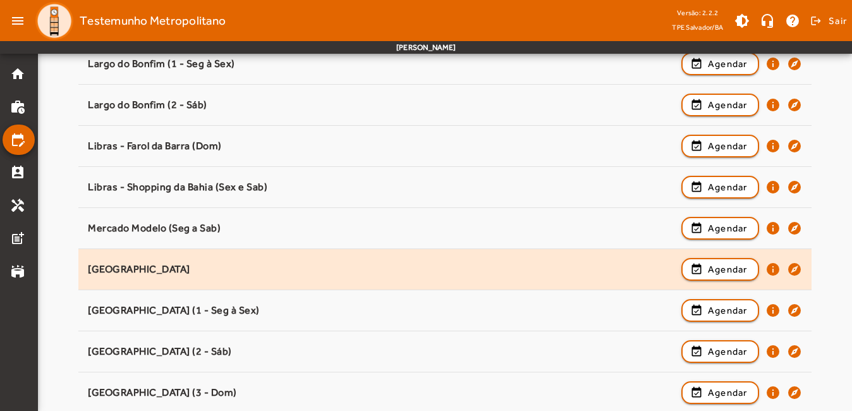
scroll to position [885, 0]
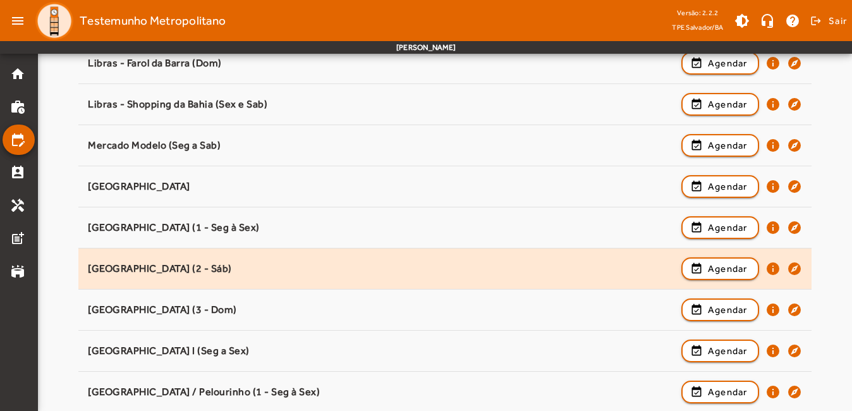
click at [252, 267] on div "[GEOGRAPHIC_DATA] (2 - Sáb)" at bounding box center [381, 268] width 587 height 13
click at [702, 270] on span "button" at bounding box center [720, 268] width 75 height 30
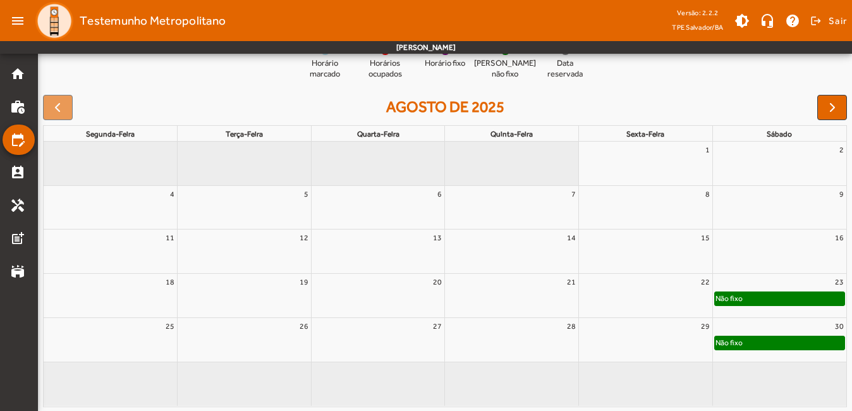
scroll to position [149, 0]
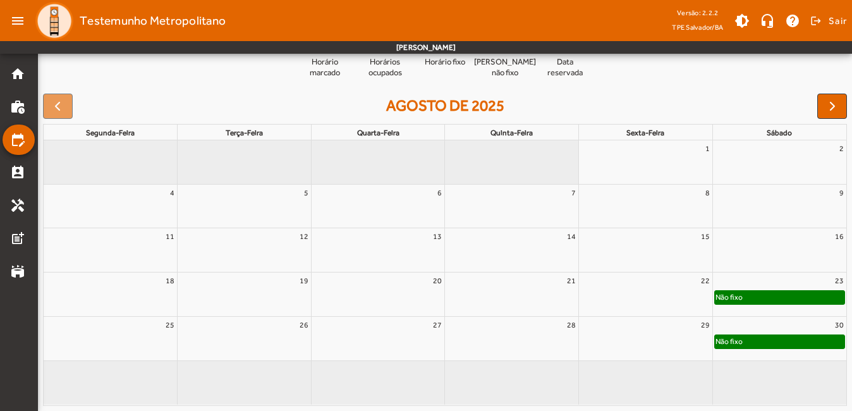
click at [798, 298] on div "Não fixo" at bounding box center [780, 297] width 130 height 13
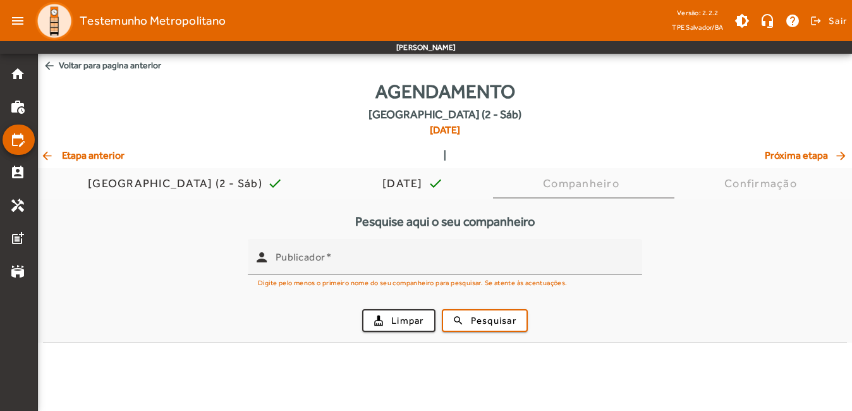
scroll to position [0, 0]
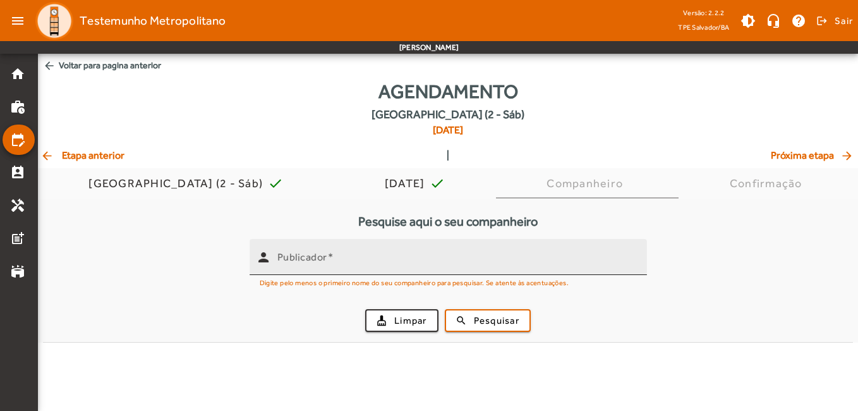
click at [410, 271] on div "Publicador" at bounding box center [457, 257] width 360 height 36
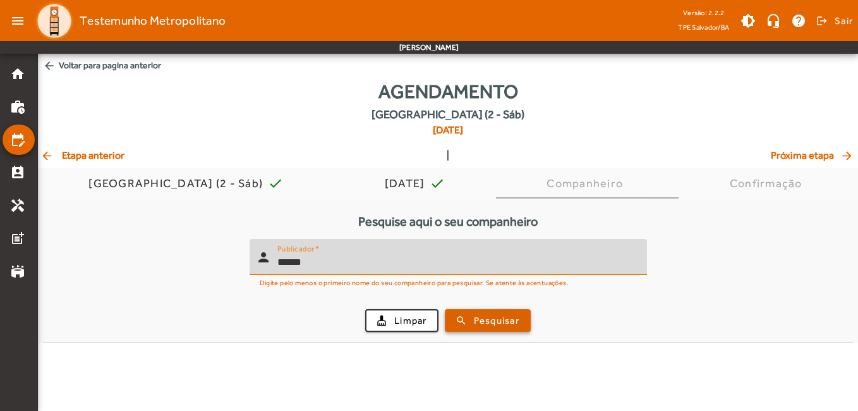
type input "******"
click at [488, 314] on span "Pesquisar" at bounding box center [497, 321] width 46 height 15
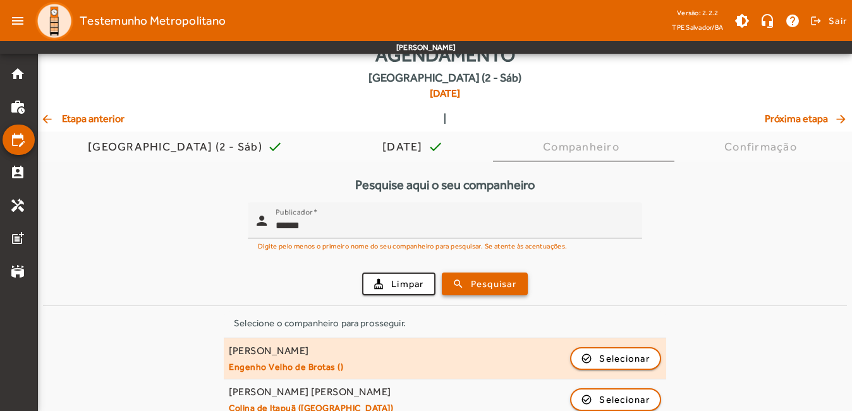
scroll to position [56, 0]
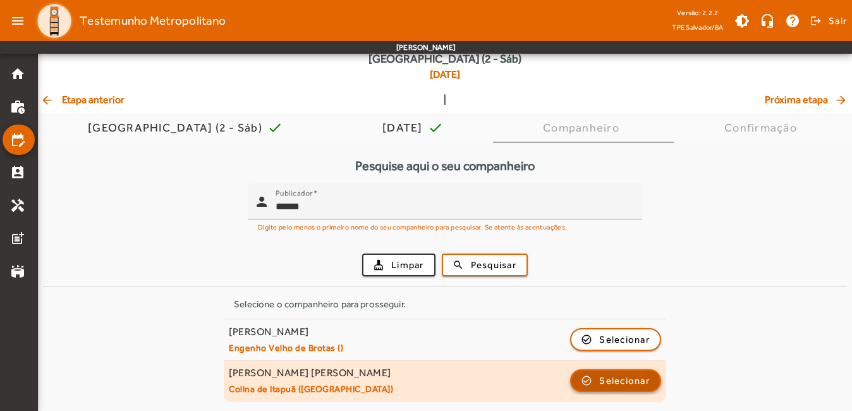
click at [590, 381] on span "button" at bounding box center [615, 380] width 88 height 30
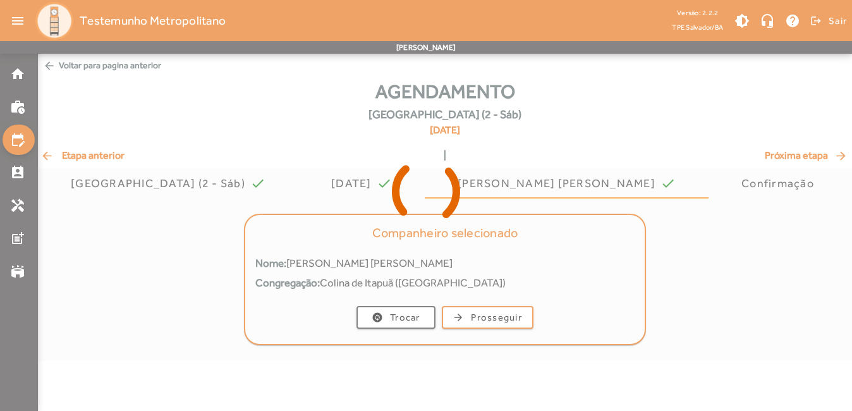
scroll to position [0, 0]
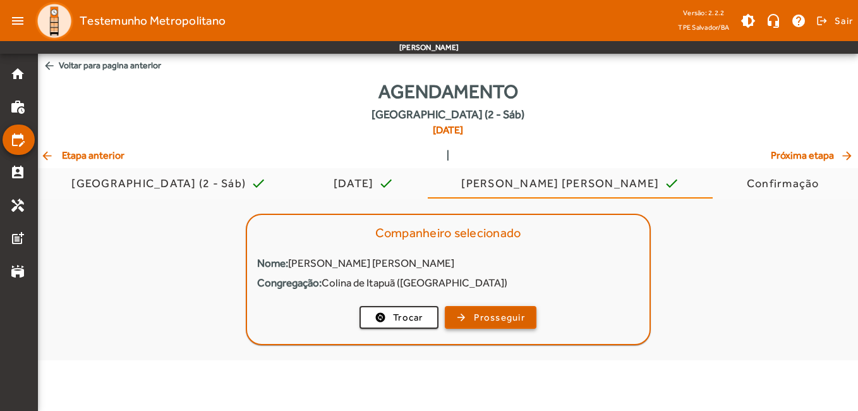
click at [512, 314] on span "Prosseguir" at bounding box center [499, 317] width 51 height 15
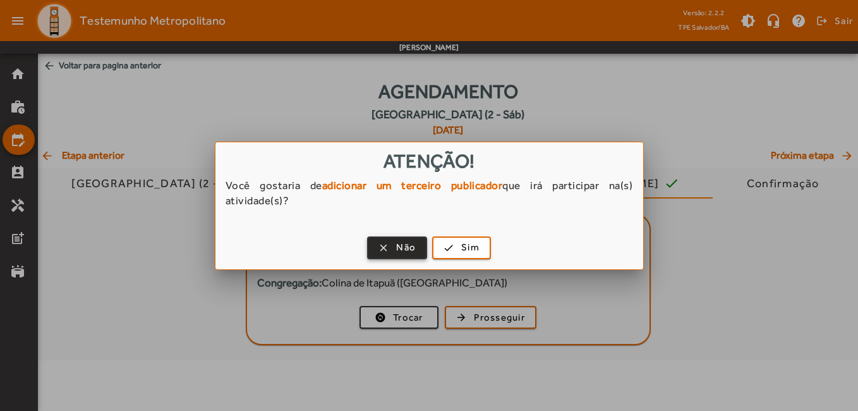
click at [398, 245] on span "Não" at bounding box center [406, 247] width 20 height 15
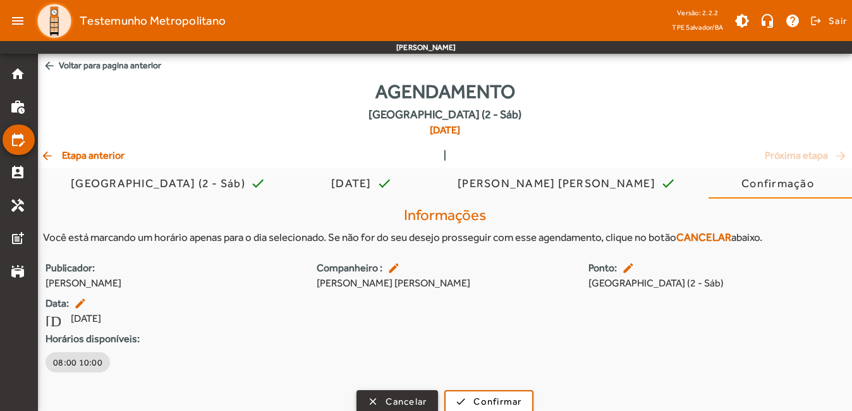
click at [424, 403] on span "Cancelar" at bounding box center [406, 401] width 41 height 15
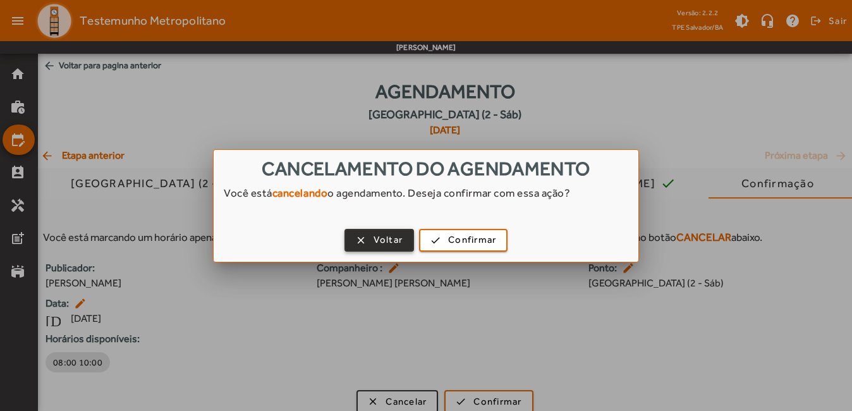
click at [387, 240] on span "Voltar" at bounding box center [389, 240] width 30 height 15
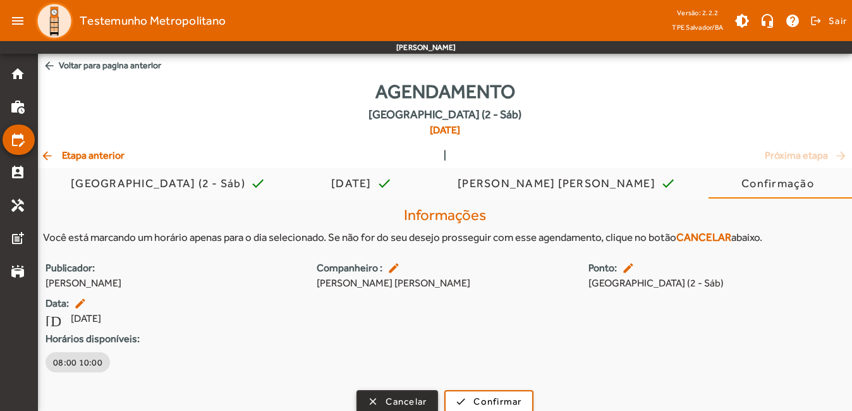
scroll to position [1, 0]
click at [396, 400] on span "Cancelar" at bounding box center [406, 401] width 41 height 15
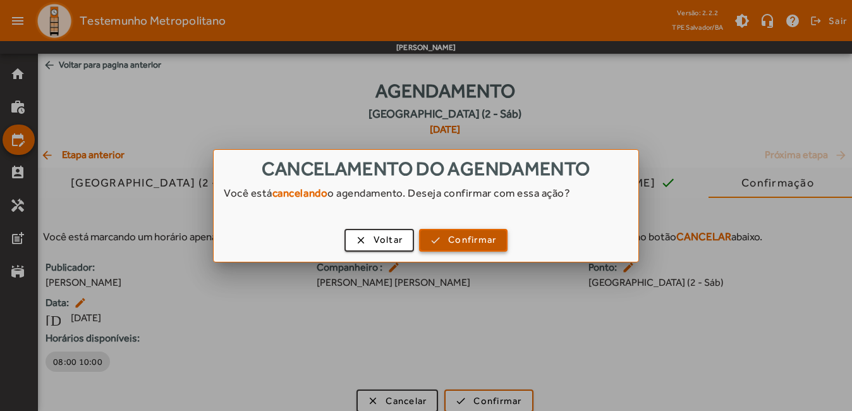
click at [442, 236] on span "button" at bounding box center [463, 240] width 86 height 30
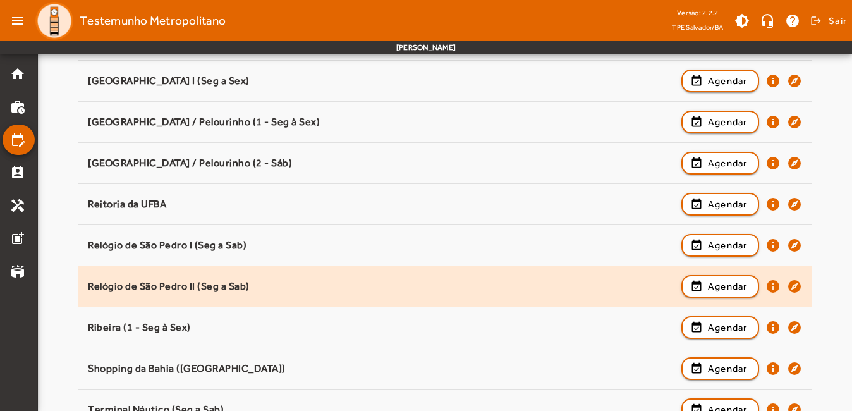
scroll to position [1198, 0]
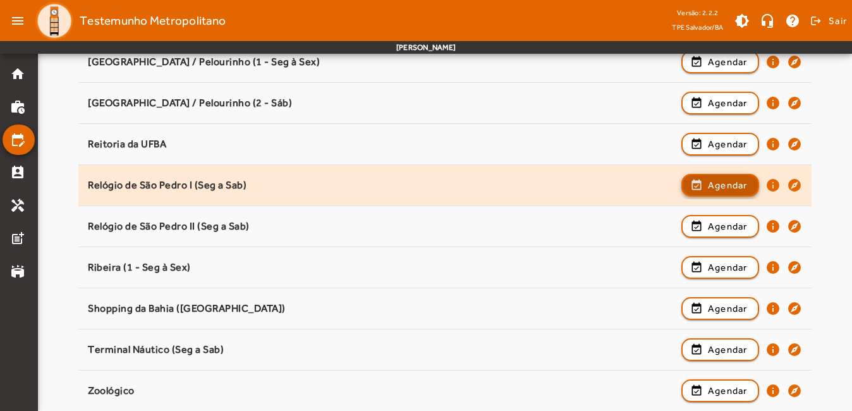
click at [710, 188] on span "Agendar" at bounding box center [728, 185] width 40 height 15
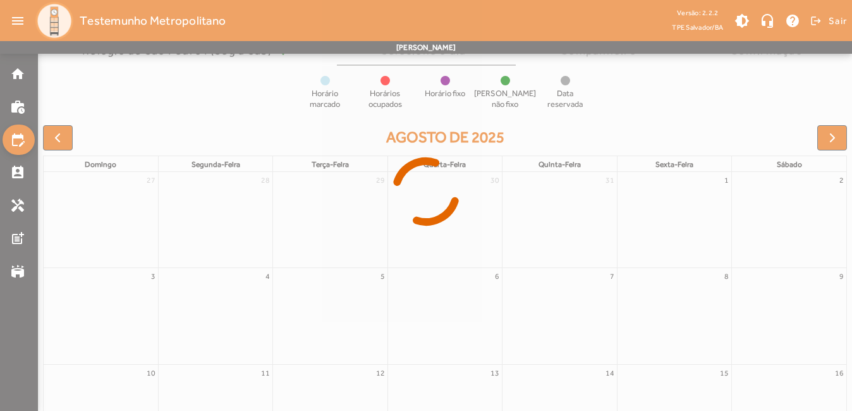
scroll to position [149, 0]
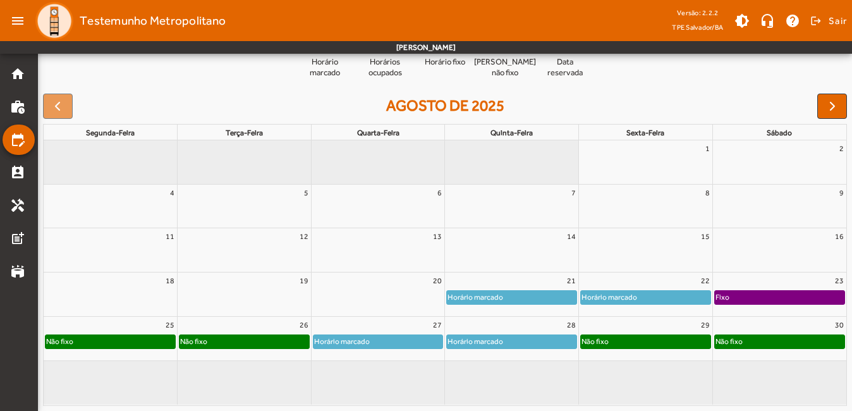
click at [800, 296] on div "Fixo" at bounding box center [780, 297] width 130 height 13
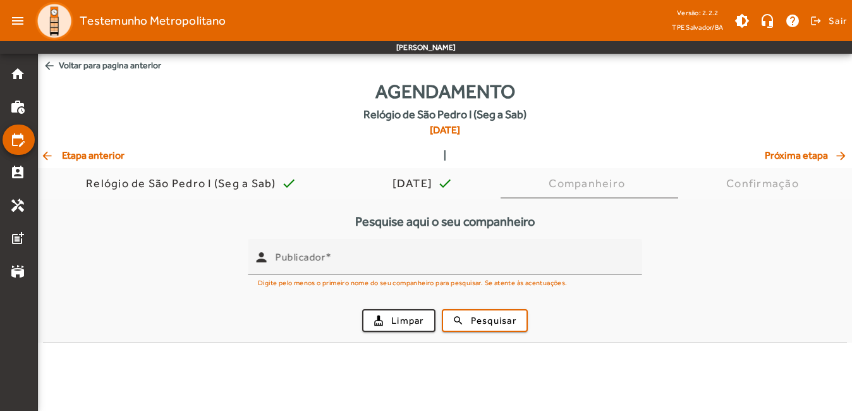
scroll to position [0, 0]
click at [391, 319] on span "button" at bounding box center [402, 320] width 71 height 30
click at [76, 61] on span "arrow_back Voltar para pagina anterior" at bounding box center [448, 65] width 820 height 23
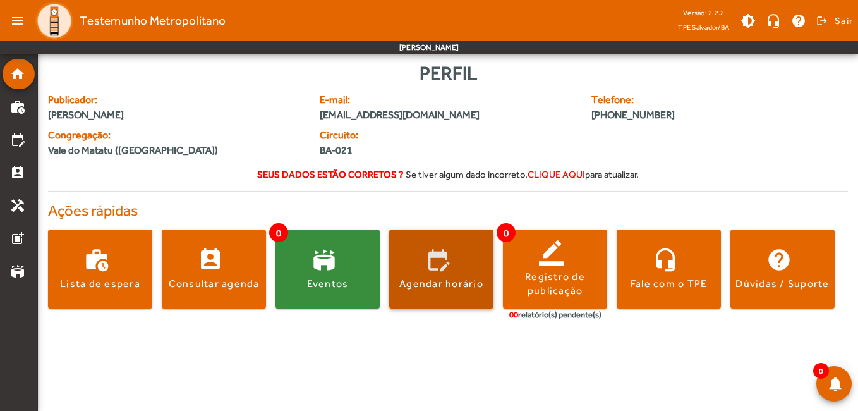
click at [465, 286] on div "Agendar horário" at bounding box center [441, 284] width 84 height 14
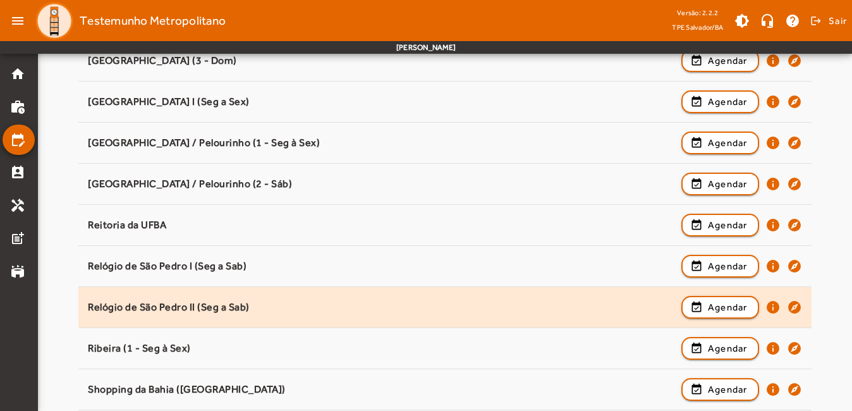
scroll to position [1138, 0]
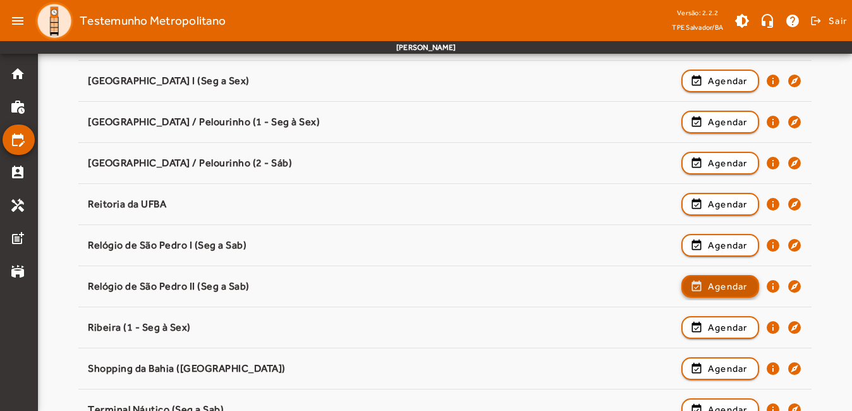
click at [740, 283] on span "Agendar" at bounding box center [728, 286] width 40 height 15
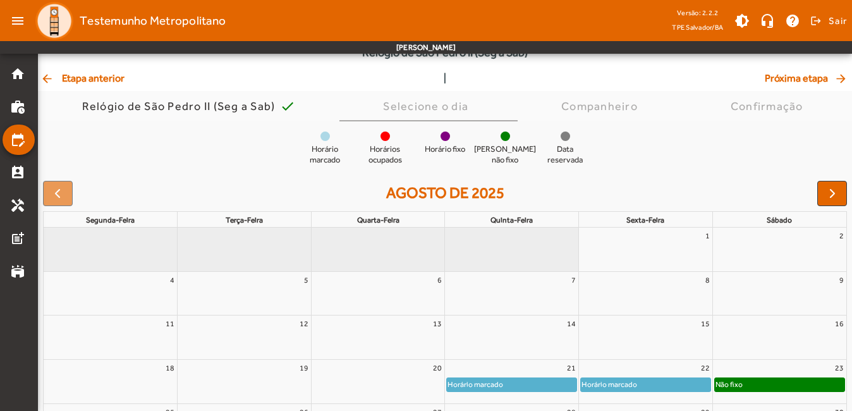
scroll to position [149, 0]
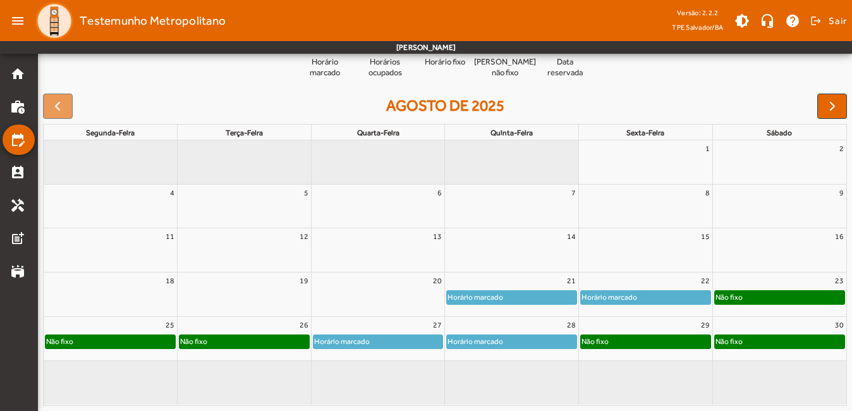
click at [789, 298] on div "Não fixo" at bounding box center [780, 297] width 130 height 13
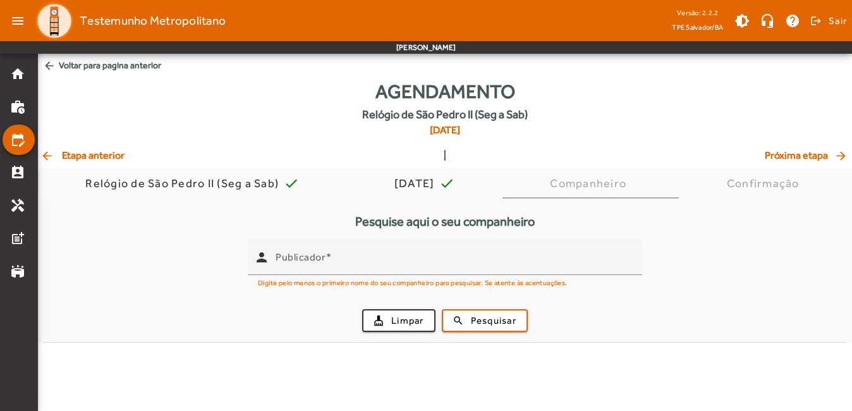
scroll to position [0, 0]
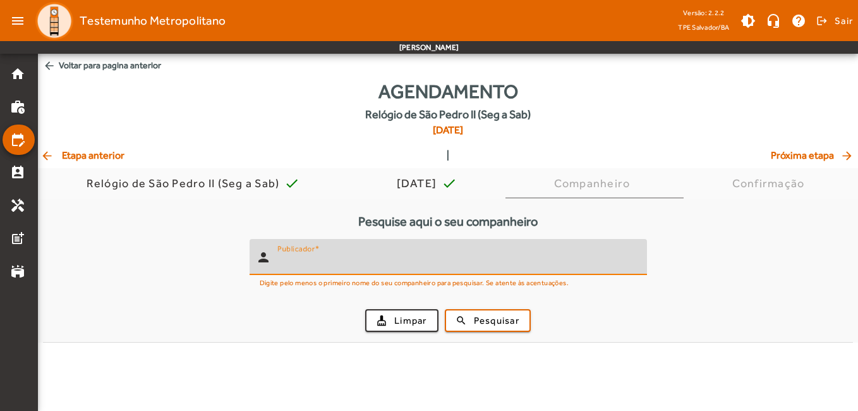
click at [441, 258] on input "Publicador" at bounding box center [457, 262] width 360 height 15
click at [431, 257] on input "Publicador" at bounding box center [457, 262] width 360 height 15
type input "******"
click at [523, 324] on span "submit" at bounding box center [487, 320] width 83 height 30
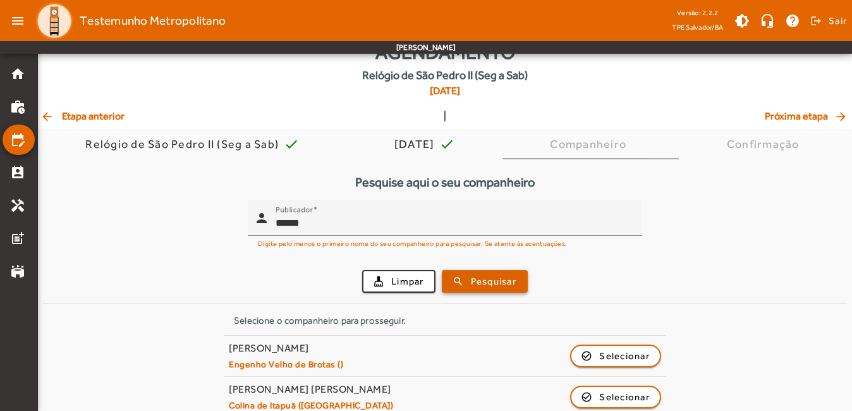
scroll to position [56, 0]
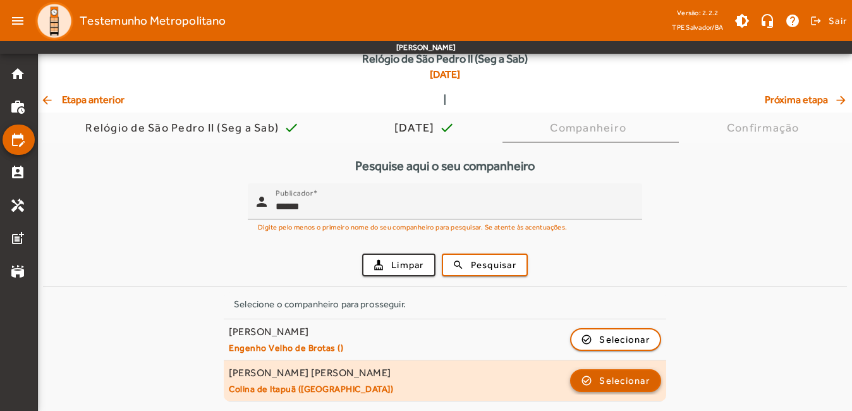
click at [621, 379] on span "Selecionar" at bounding box center [624, 380] width 51 height 15
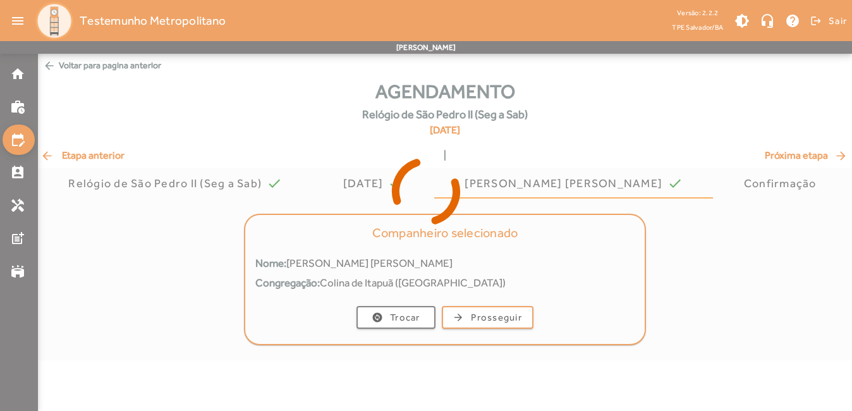
scroll to position [0, 0]
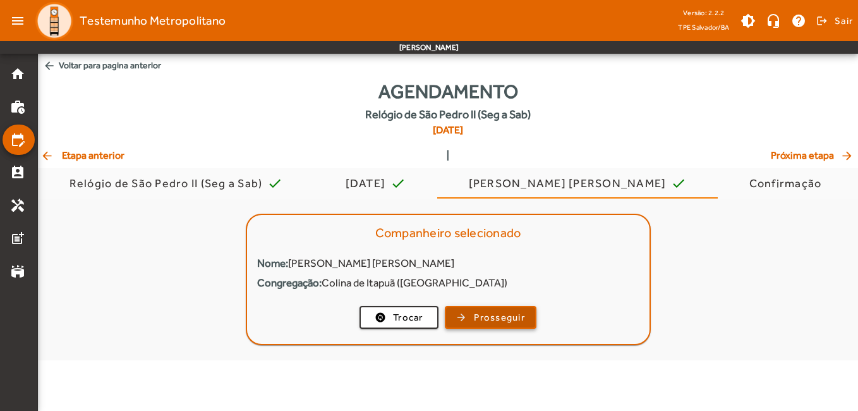
click at [487, 315] on span "Prosseguir" at bounding box center [499, 317] width 51 height 15
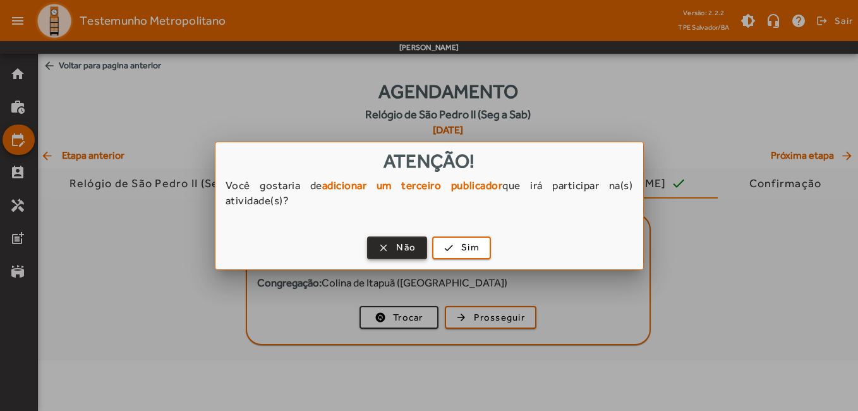
click at [413, 245] on span "Não" at bounding box center [406, 247] width 20 height 15
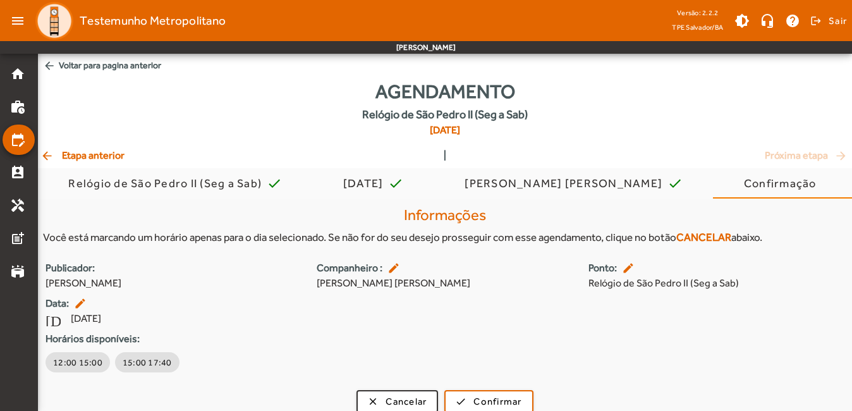
scroll to position [12, 0]
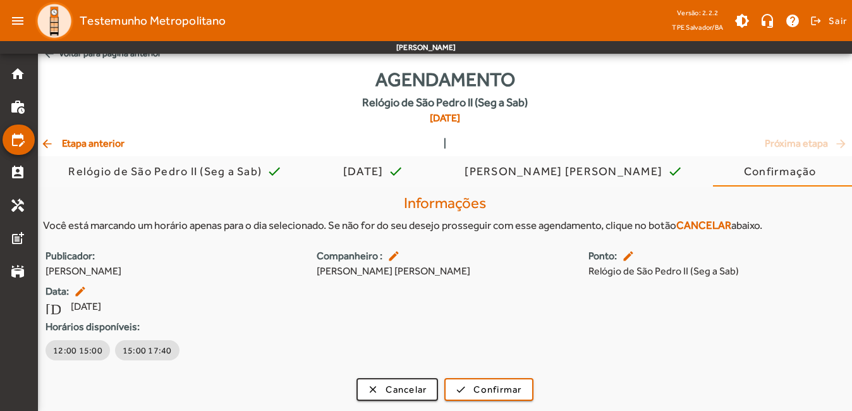
click at [269, 369] on form "Informações Você está marcando um horário apenas para o dia selecionado. Se não…" at bounding box center [445, 295] width 814 height 212
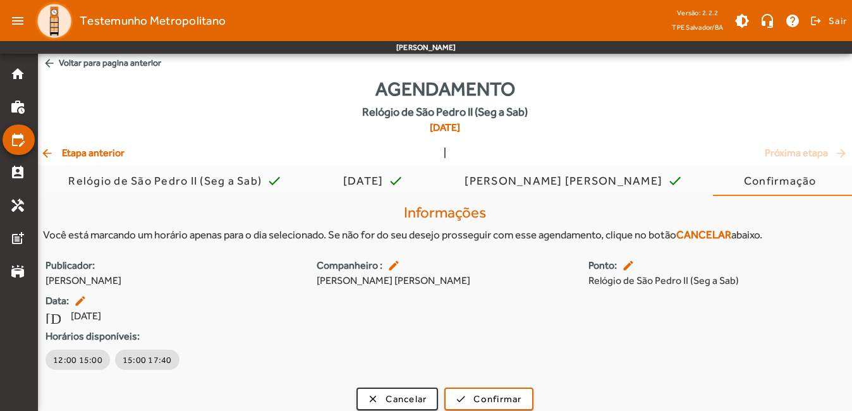
scroll to position [0, 0]
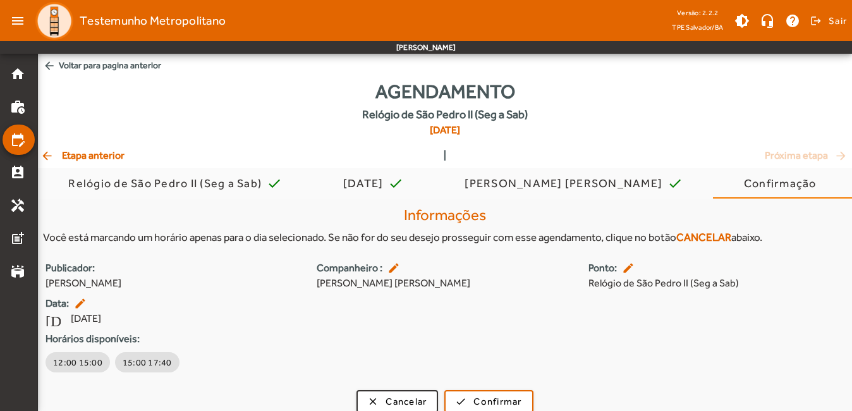
click at [129, 74] on span "arrow_back Voltar para pagina anterior" at bounding box center [445, 65] width 814 height 23
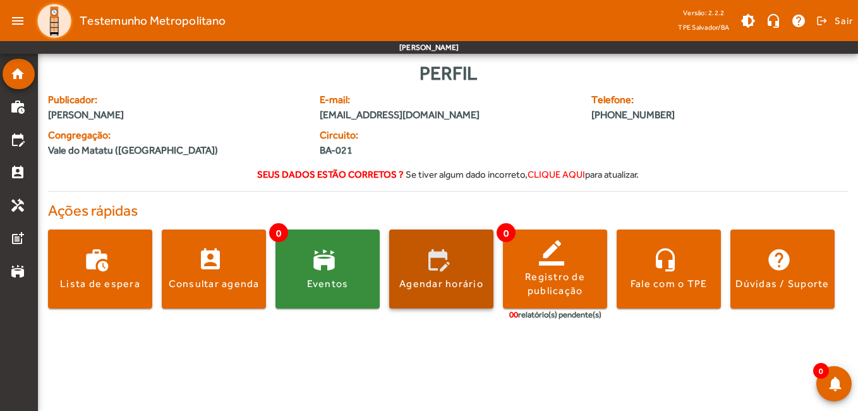
click at [440, 271] on span at bounding box center [441, 269] width 104 height 30
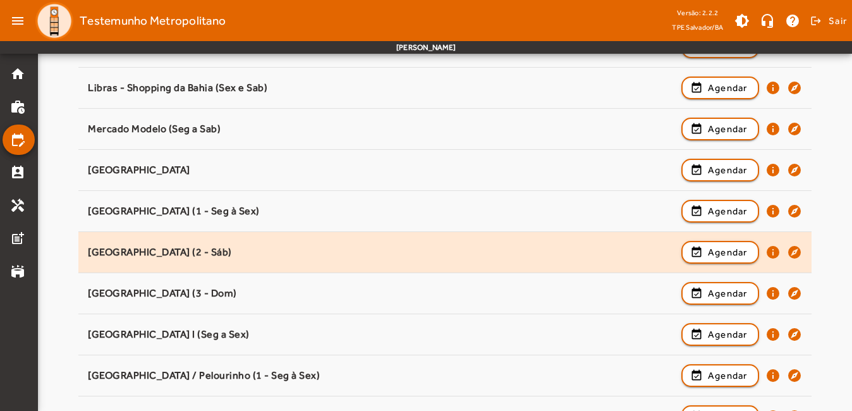
scroll to position [885, 0]
click at [709, 255] on span "Agendar" at bounding box center [728, 251] width 40 height 15
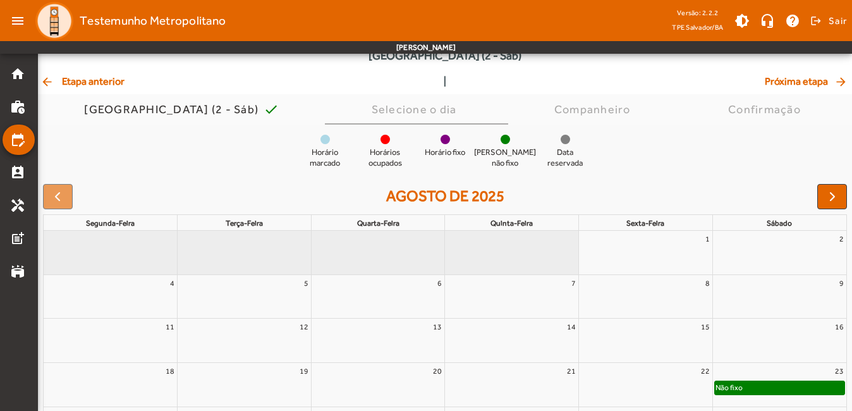
scroll to position [149, 0]
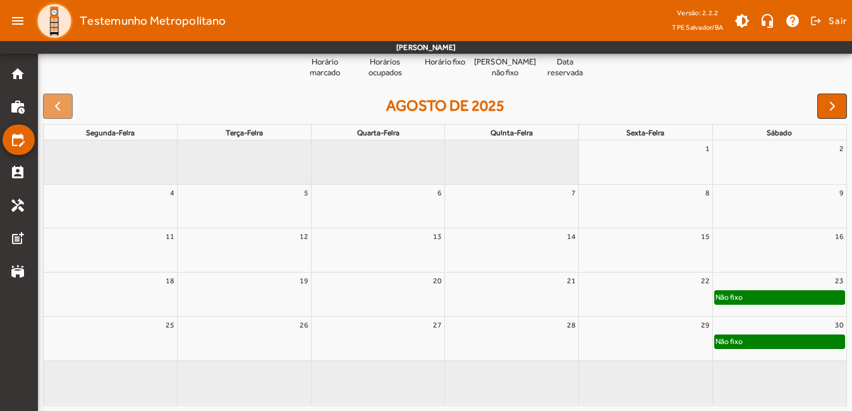
click at [769, 298] on div "Não fixo" at bounding box center [780, 297] width 130 height 13
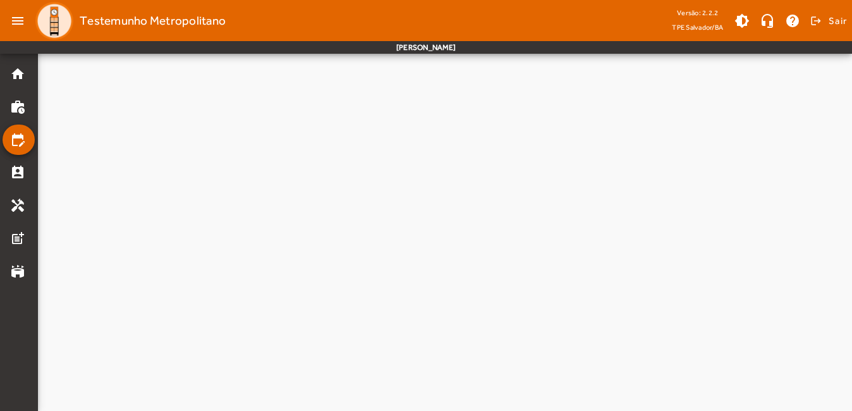
scroll to position [0, 0]
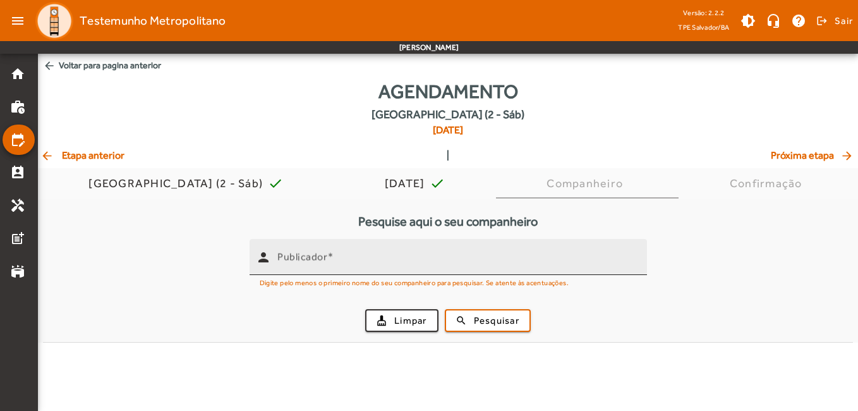
click at [508, 263] on input "Publicador" at bounding box center [457, 262] width 360 height 15
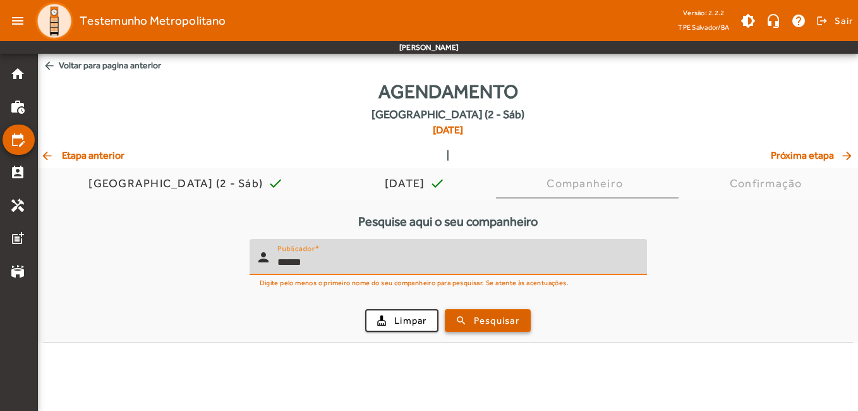
type input "******"
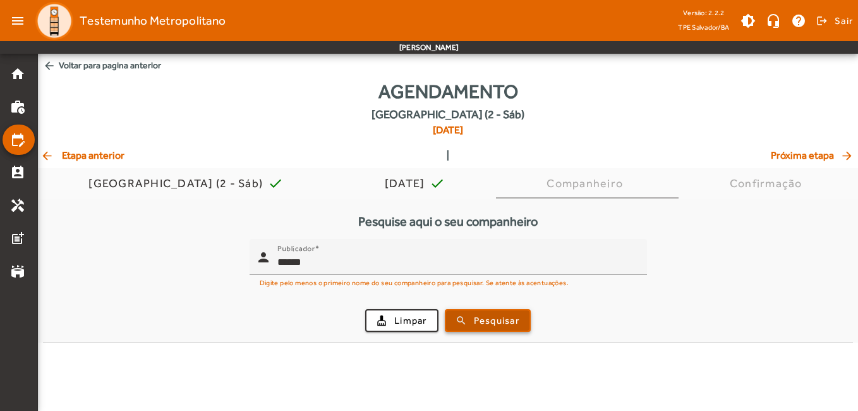
click at [499, 314] on span "Pesquisar" at bounding box center [497, 321] width 46 height 15
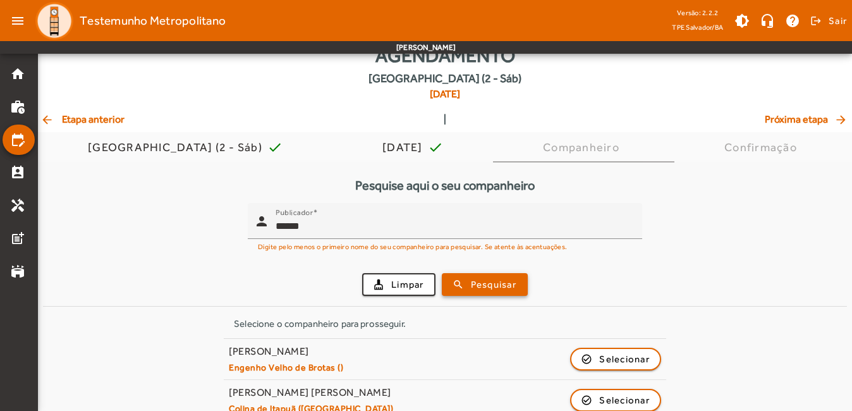
scroll to position [56, 0]
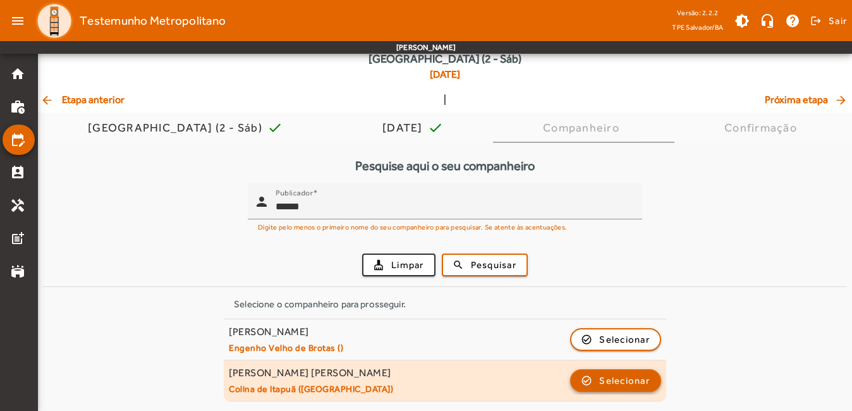
click at [604, 386] on span "Selecionar" at bounding box center [624, 380] width 51 height 15
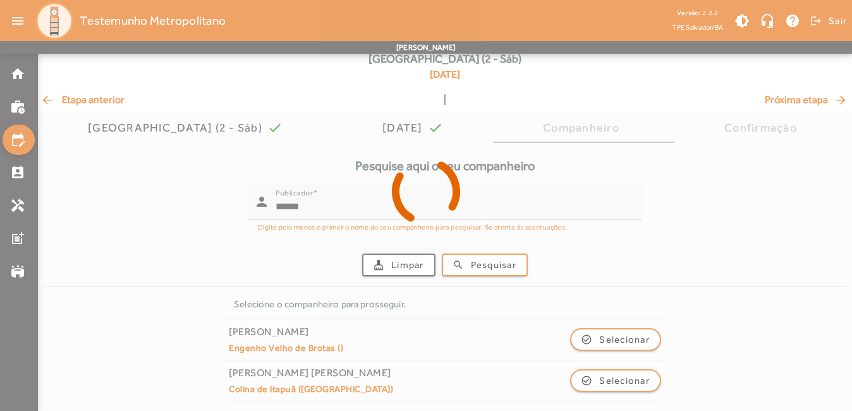
scroll to position [0, 0]
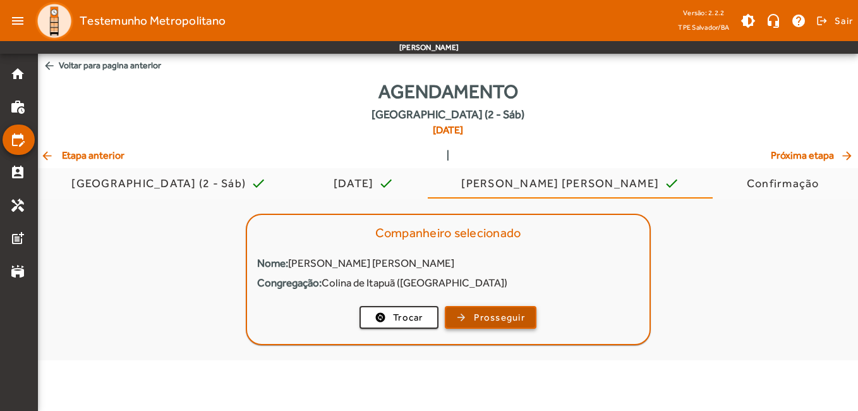
click at [499, 314] on span "Prosseguir" at bounding box center [499, 317] width 51 height 15
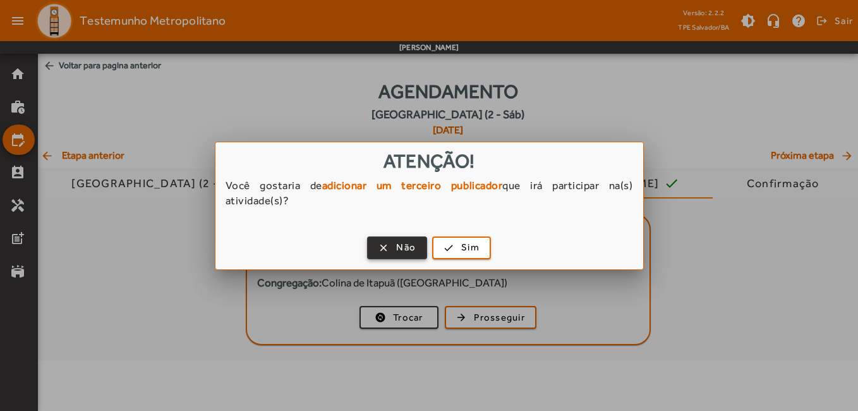
click at [382, 250] on span "button" at bounding box center [398, 248] width 58 height 30
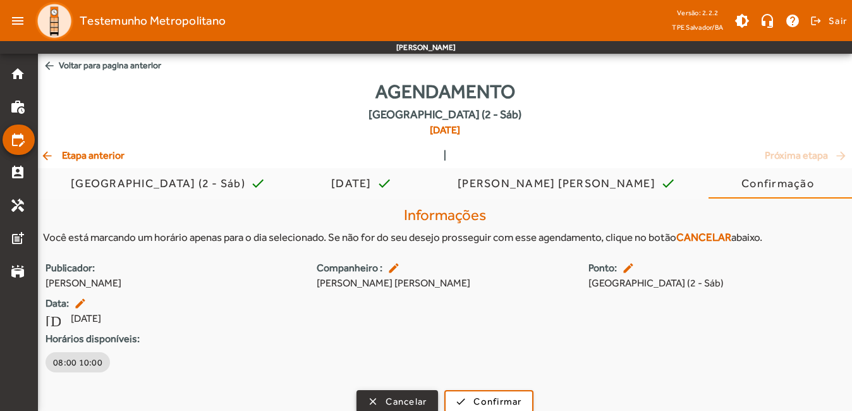
click at [389, 403] on span "Cancelar" at bounding box center [406, 401] width 41 height 15
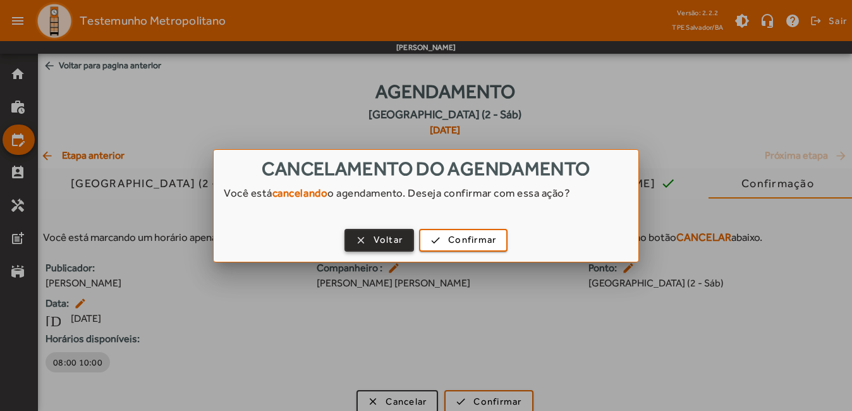
click at [386, 240] on span "Voltar" at bounding box center [389, 240] width 30 height 15
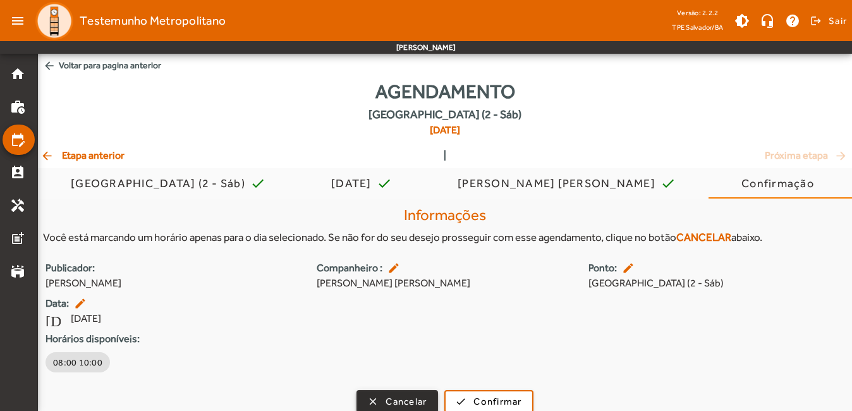
scroll to position [1, 0]
click at [61, 60] on span "arrow_back Voltar para pagina anterior" at bounding box center [445, 64] width 814 height 23
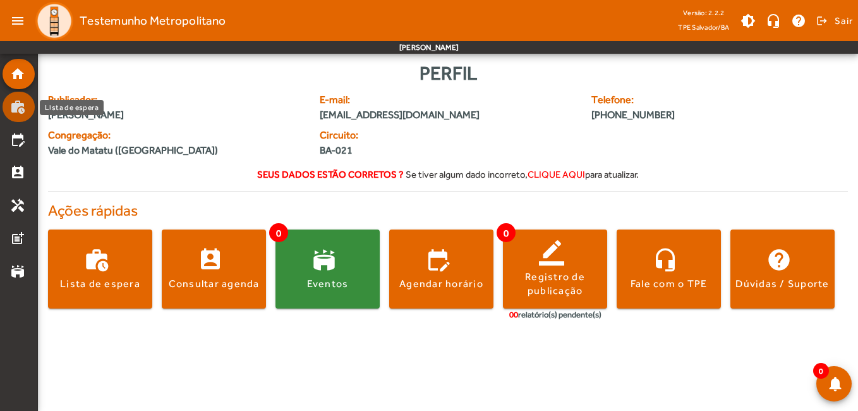
click at [19, 106] on mat-icon "work_history" at bounding box center [17, 106] width 15 height 15
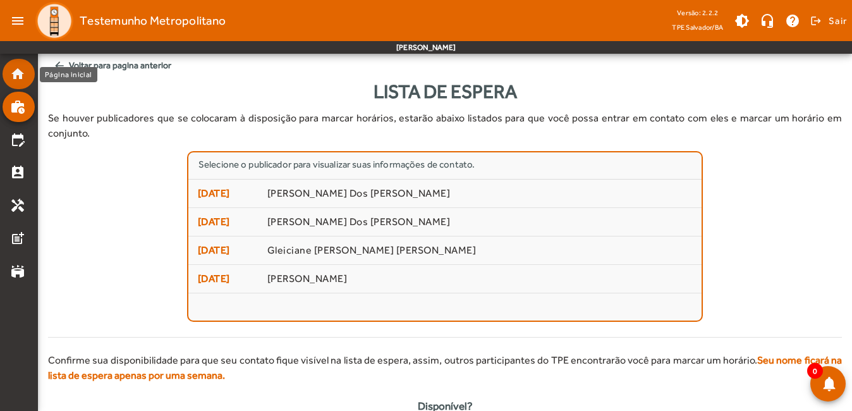
click at [24, 76] on mat-icon "home" at bounding box center [17, 73] width 15 height 15
